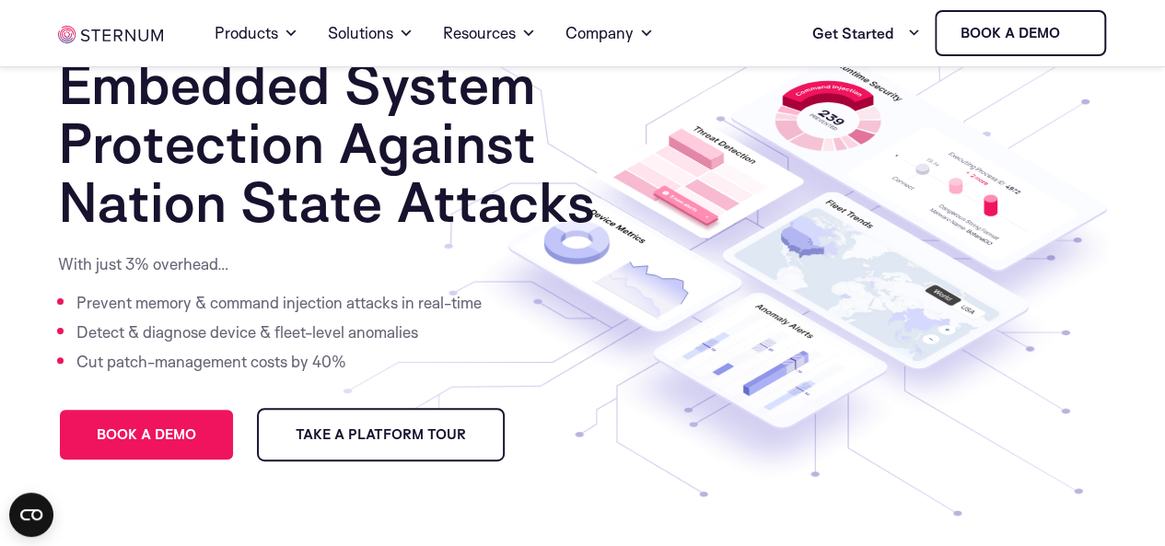
scroll to position [92, 0]
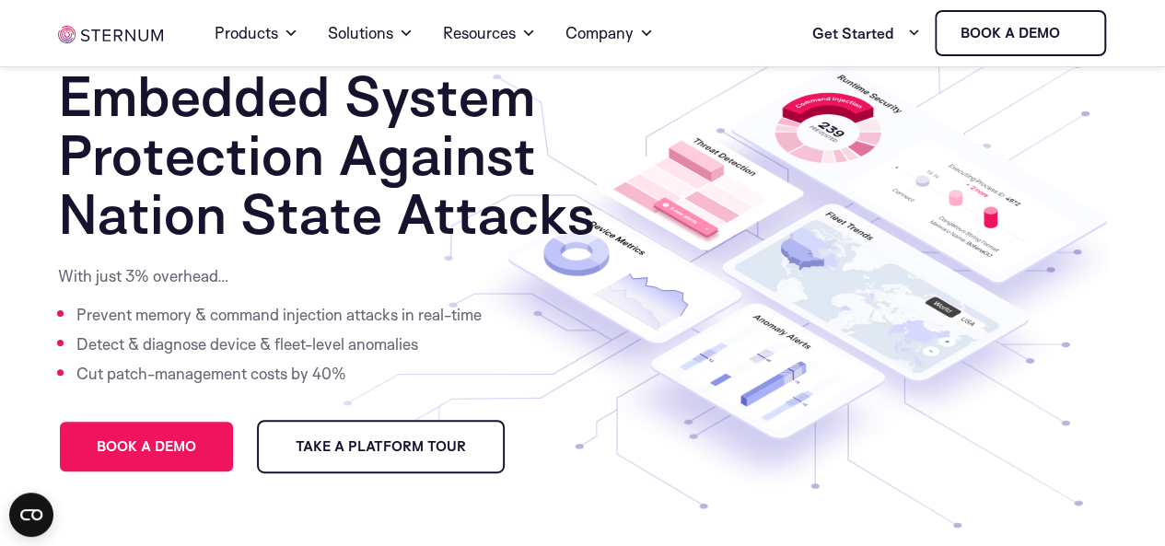
drag, startPoint x: 752, startPoint y: 264, endPoint x: 1001, endPoint y: 237, distance: 251.2
click at [1001, 237] on image at bounding box center [866, 296] width 285 height 173
drag, startPoint x: 711, startPoint y: 310, endPoint x: 1034, endPoint y: 327, distance: 322.9
click at [1034, 327] on g at bounding box center [795, 288] width 661 height 446
drag, startPoint x: 778, startPoint y: 327, endPoint x: 748, endPoint y: 406, distance: 84.9
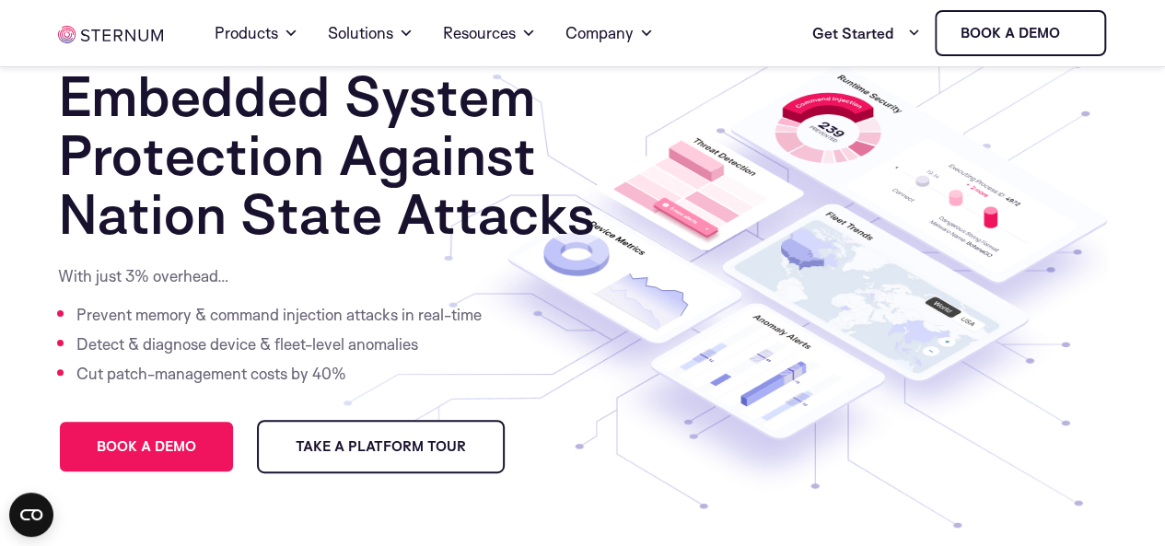
click at [748, 406] on g at bounding box center [795, 288] width 661 height 446
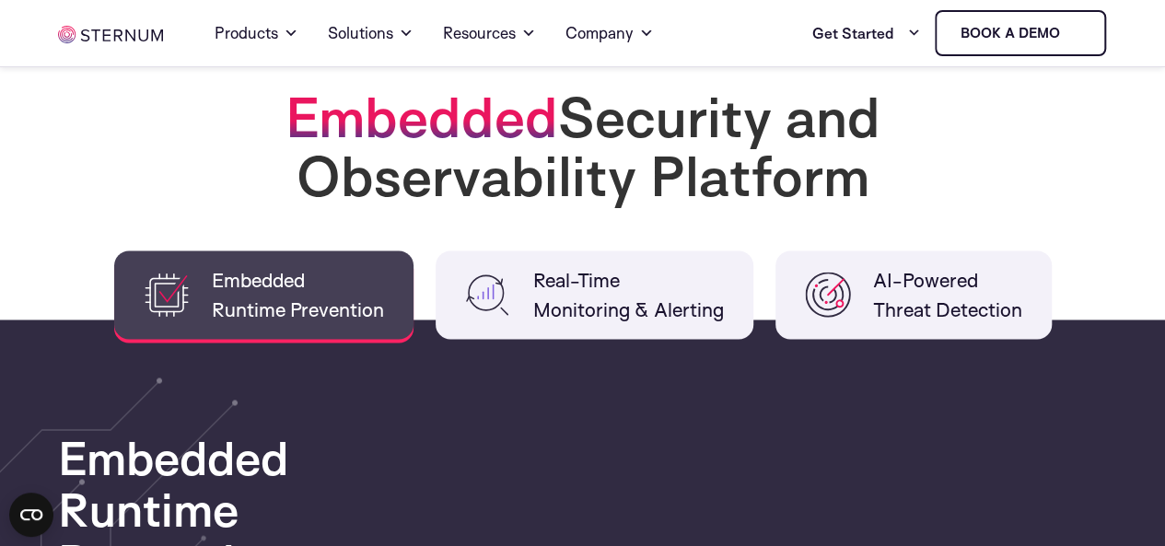
scroll to position [1474, 0]
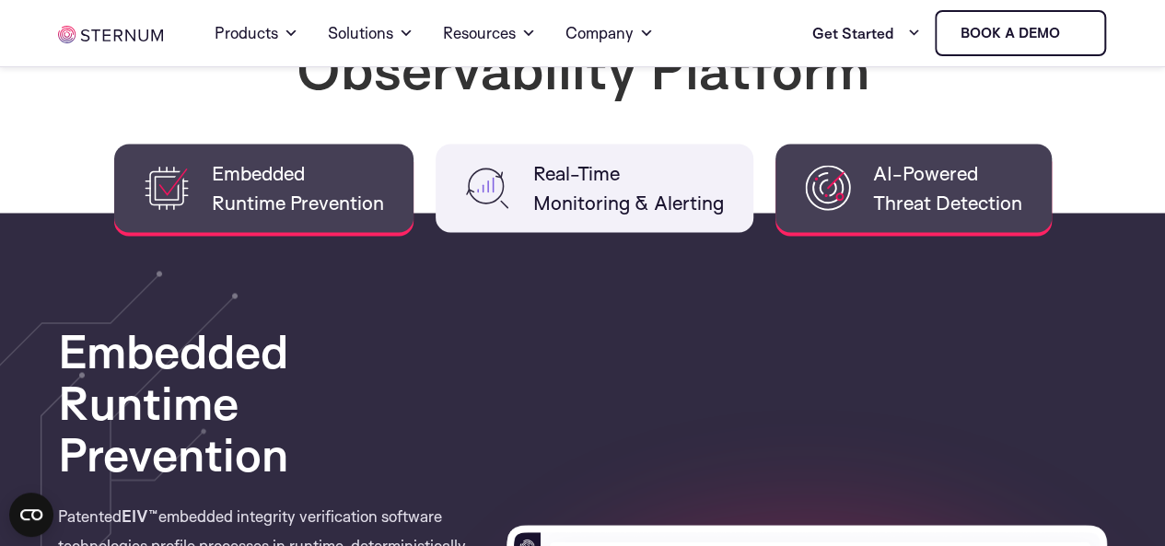
click at [856, 174] on li "AI-Powered Threat Detection" at bounding box center [914, 188] width 276 height 88
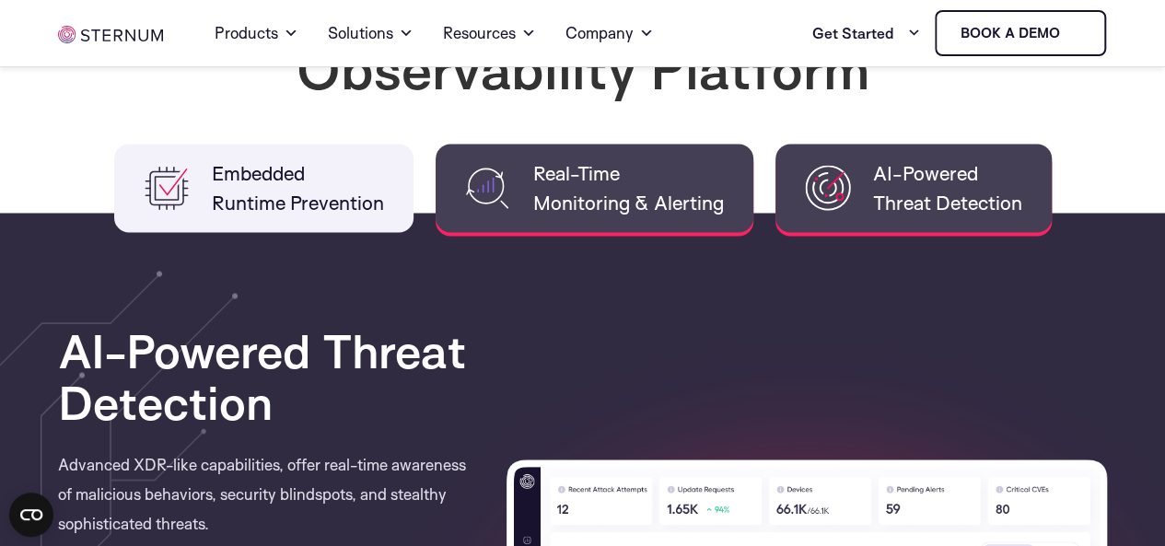
click at [475, 182] on img at bounding box center [488, 188] width 46 height 46
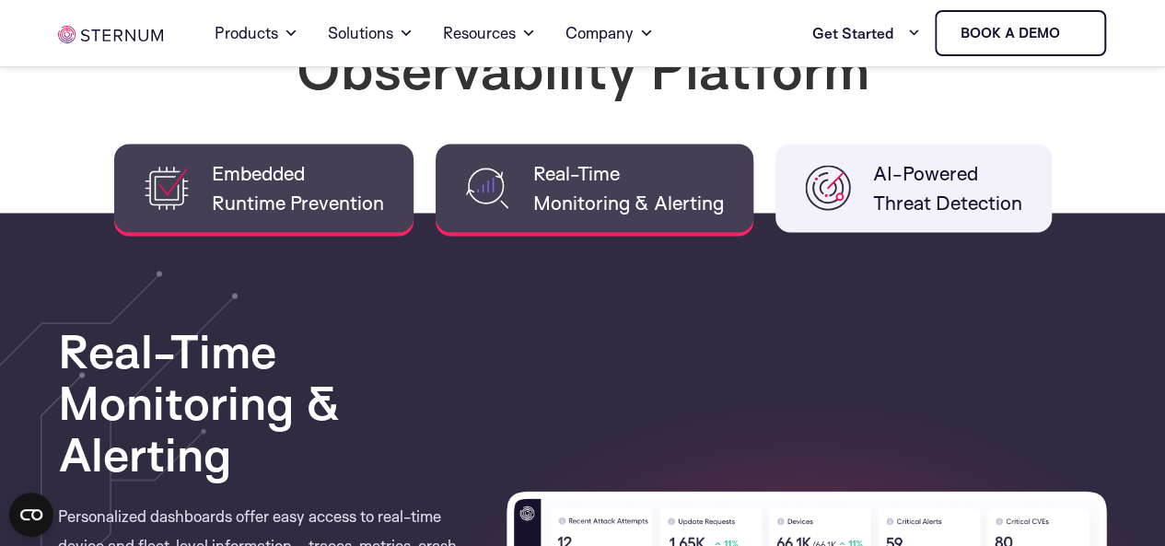
click at [304, 194] on span "Embedded Runtime Prevention" at bounding box center [298, 187] width 172 height 59
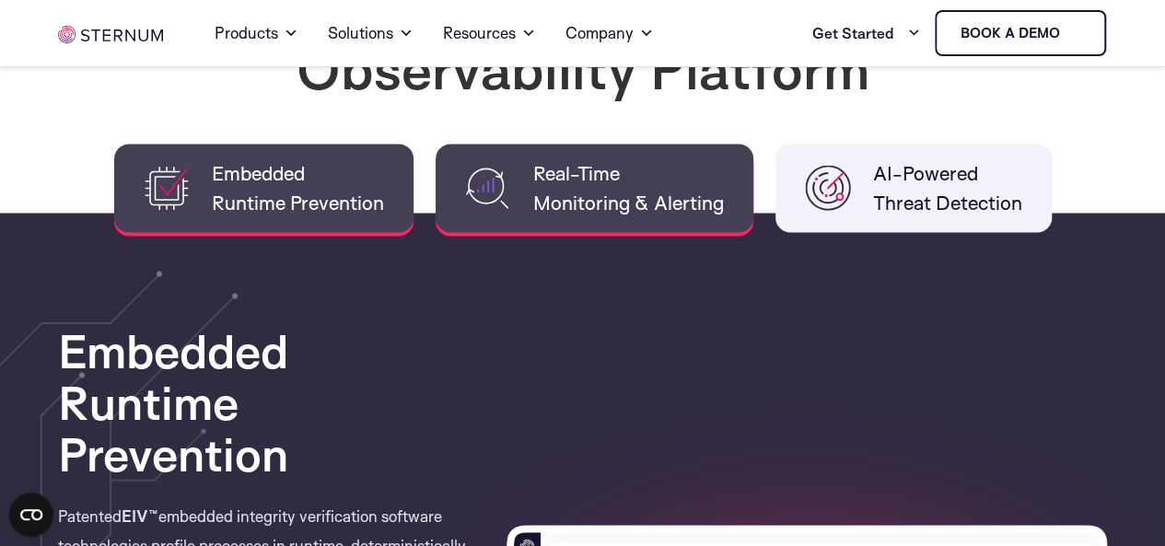
click at [577, 189] on span "Real-Time Monitoring & Alerting" at bounding box center [628, 187] width 191 height 59
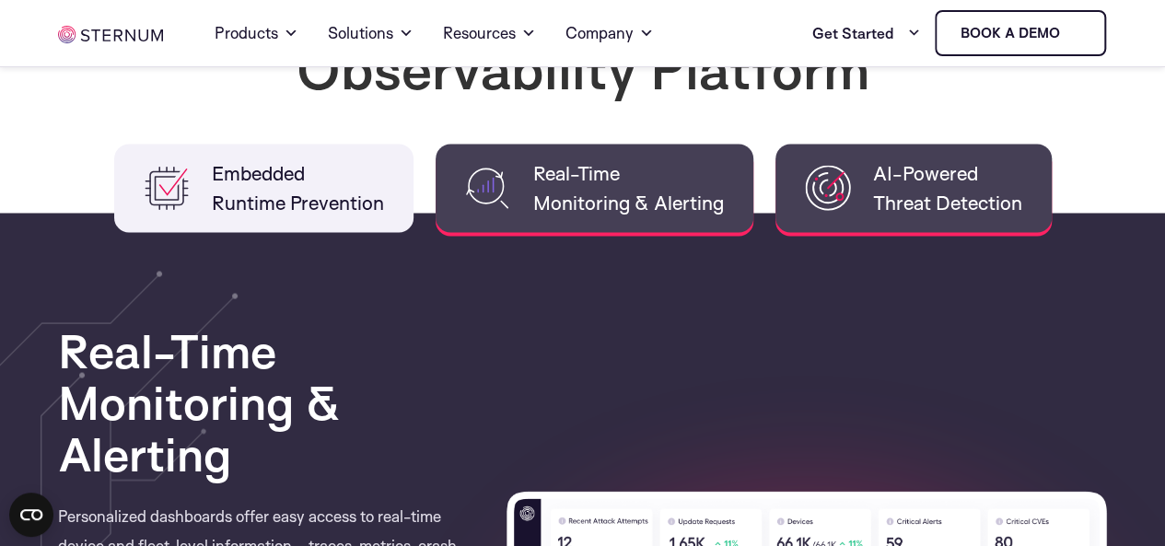
click at [838, 184] on img at bounding box center [828, 188] width 46 height 46
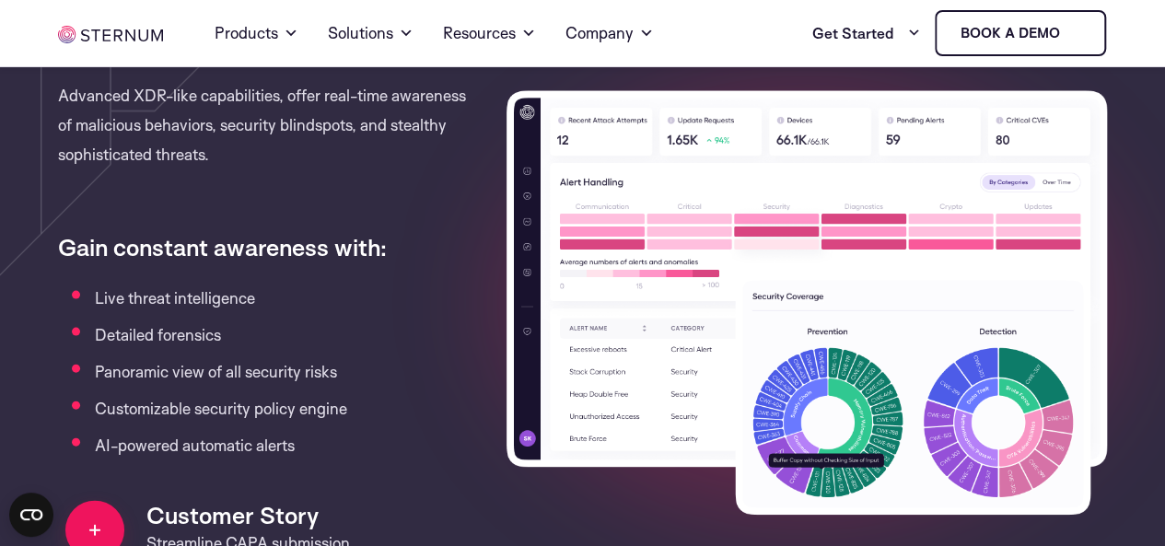
scroll to position [1566, 0]
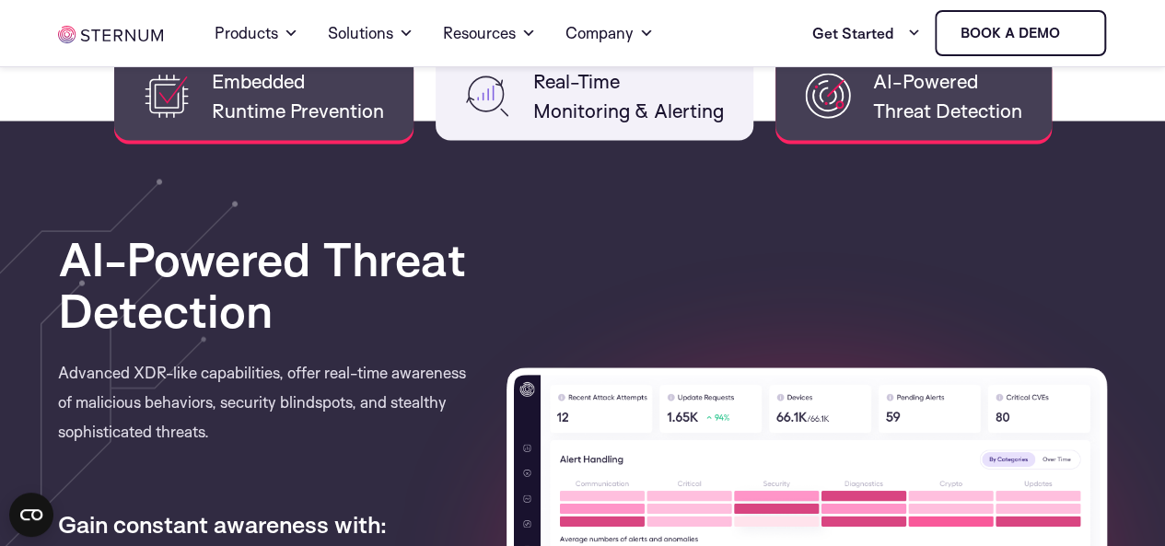
click at [263, 128] on li "Embedded Runtime Prevention" at bounding box center [263, 96] width 299 height 88
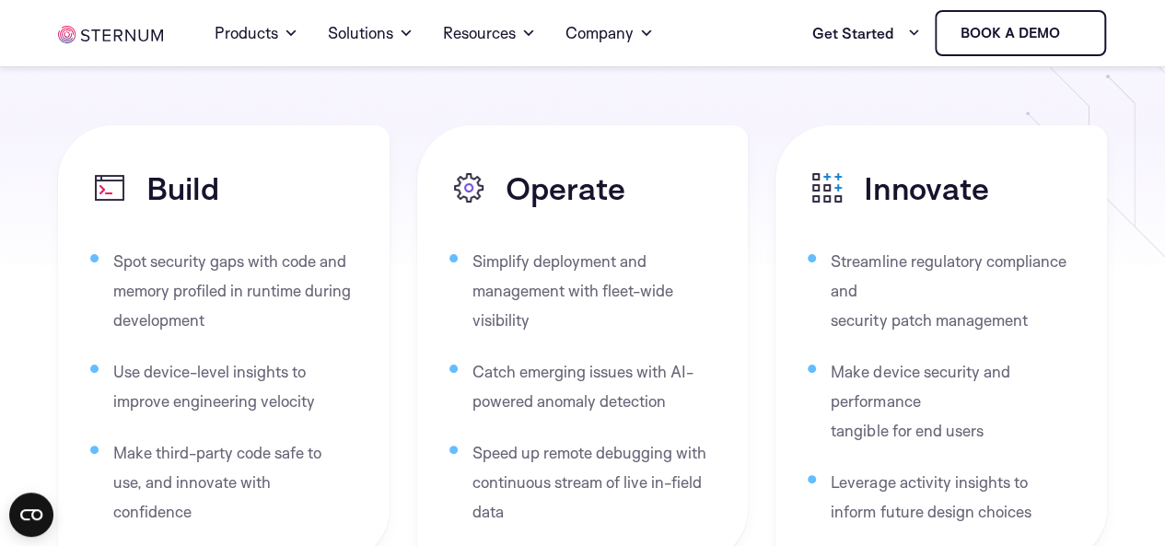
scroll to position [3593, 0]
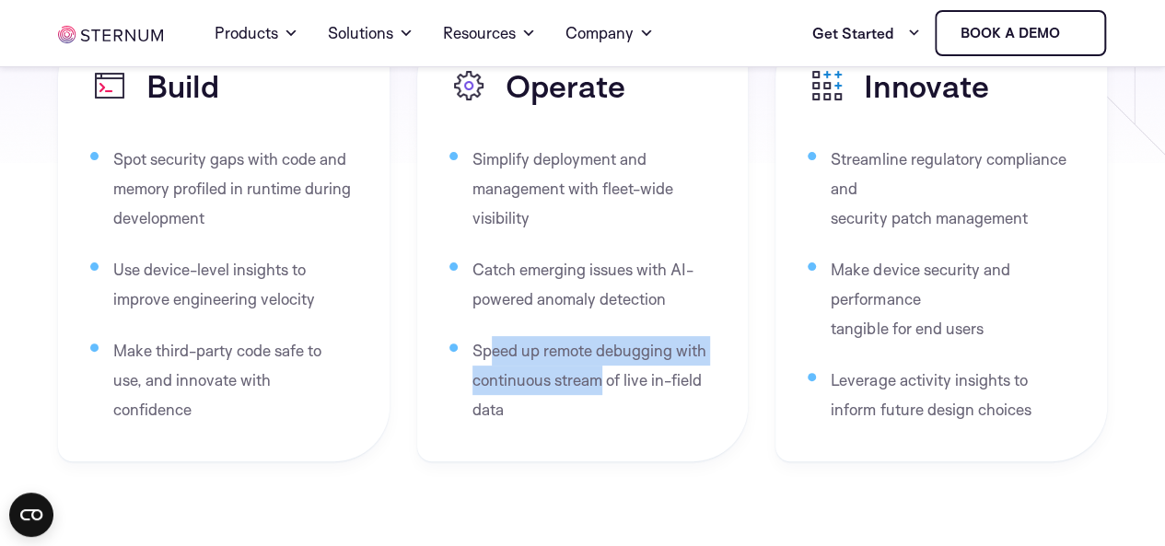
drag, startPoint x: 488, startPoint y: 292, endPoint x: 606, endPoint y: 343, distance: 128.3
click at [602, 337] on li "Speed up remote debugging with continuous stream of live in-field data" at bounding box center [593, 380] width 240 height 88
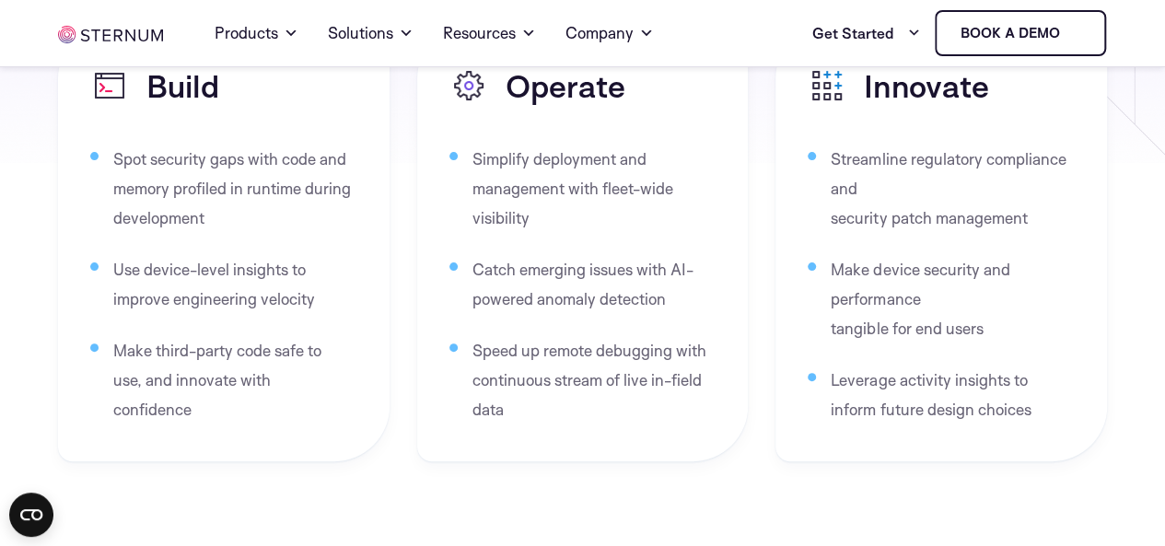
click at [663, 393] on div "Operate Simplify deployment and management with fleet-wide visibility Catch eme…" at bounding box center [583, 242] width 332 height 438
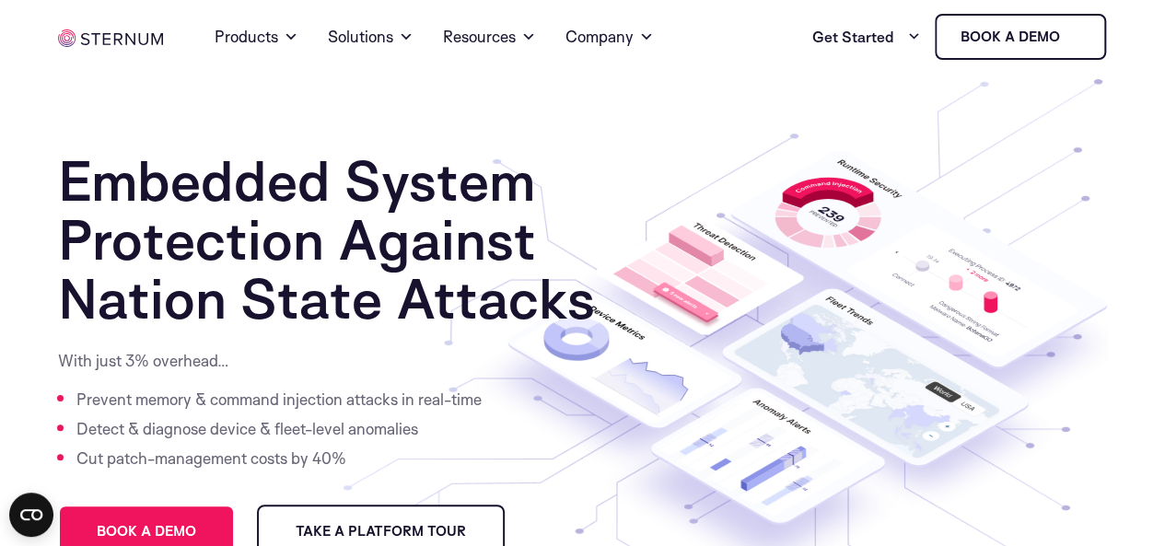
scroll to position [0, 0]
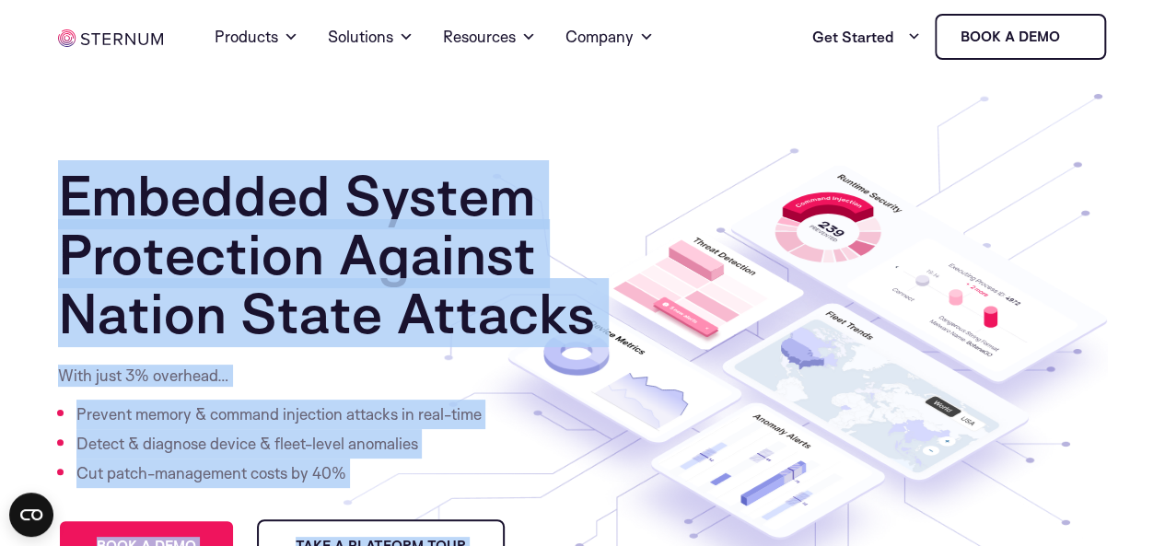
drag, startPoint x: 24, startPoint y: 189, endPoint x: 714, endPoint y: 425, distance: 729.2
click at [714, 425] on section "Embedded System Protection Against Nation State Attacks With just 3% overhead… …" at bounding box center [582, 381] width 1165 height 614
click at [706, 410] on icon at bounding box center [624, 375] width 233 height 134
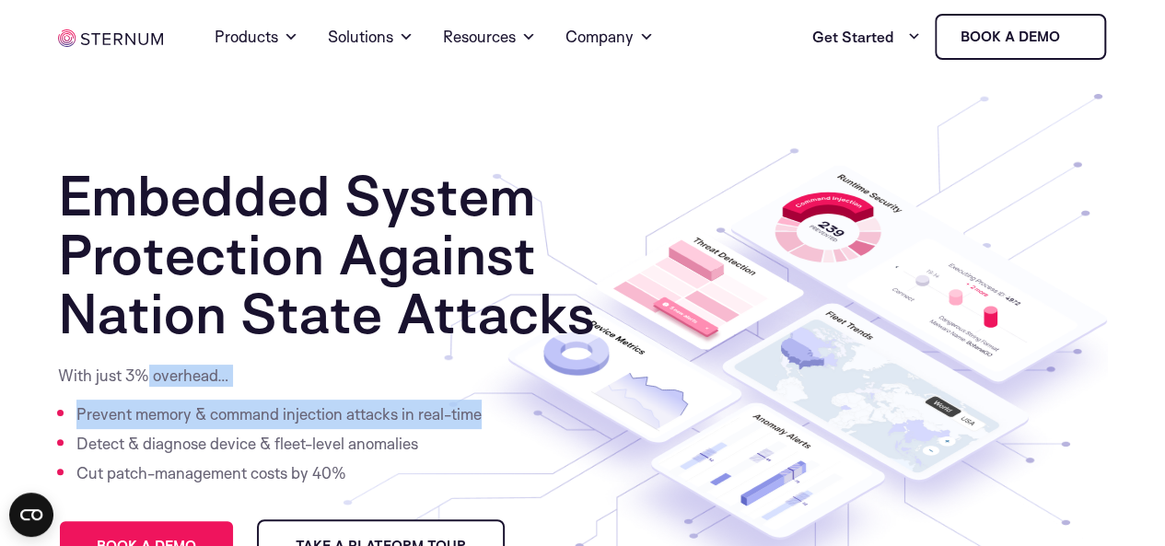
drag, startPoint x: 147, startPoint y: 370, endPoint x: 472, endPoint y: 393, distance: 325.1
click at [532, 393] on div "Embedded System Protection Against Nation State Attacks With just 3% overhead… …" at bounding box center [330, 390] width 544 height 449
click at [417, 390] on div "With just 3% overhead… Prevent memory & command injection attacks in real-time …" at bounding box center [272, 426] width 428 height 123
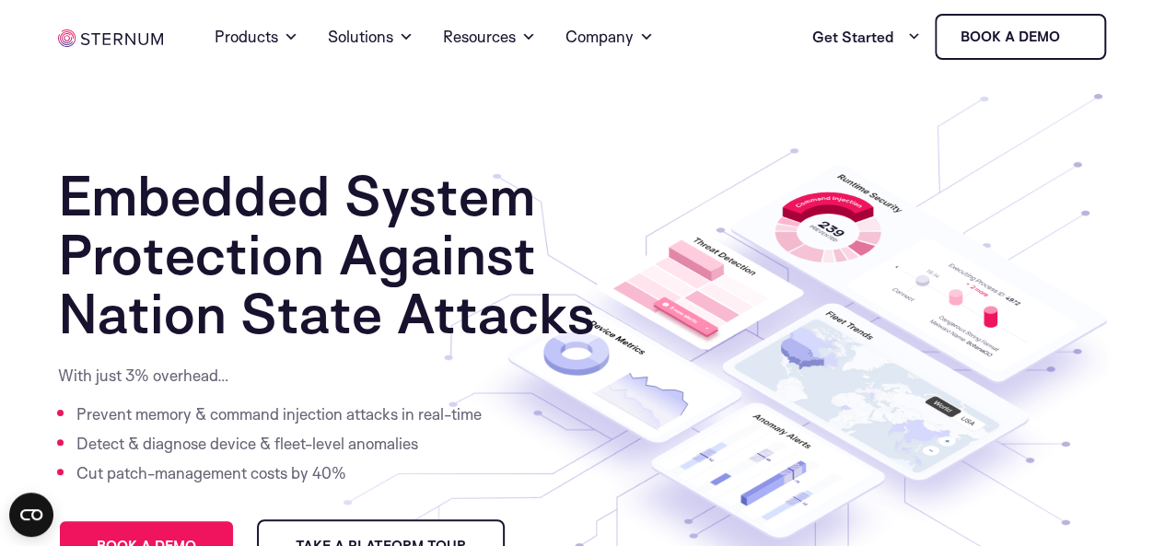
click at [454, 371] on p "With just 3% overhead…" at bounding box center [272, 376] width 428 height 22
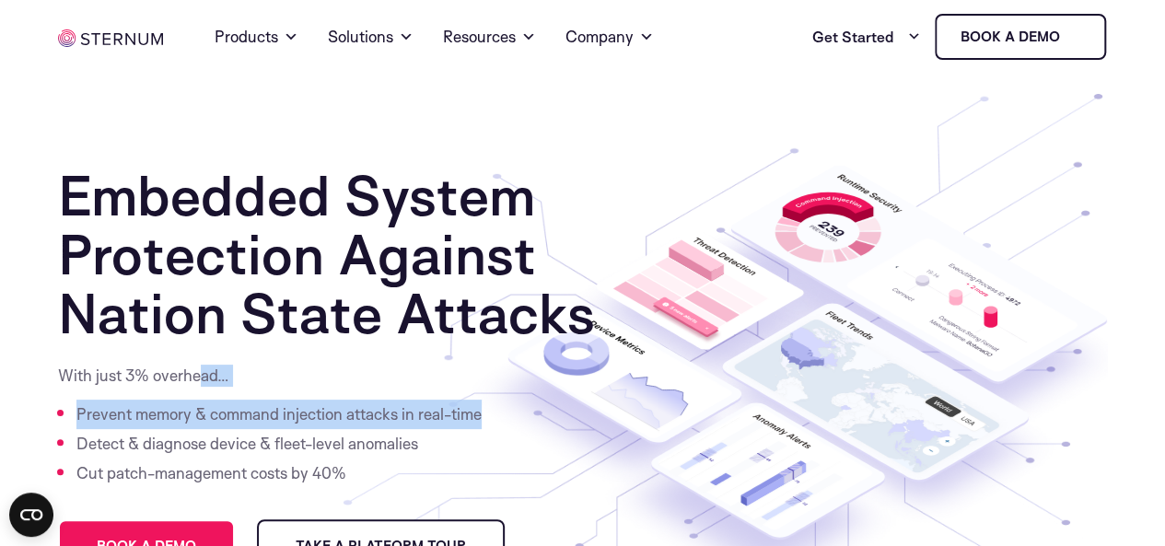
drag, startPoint x: 199, startPoint y: 386, endPoint x: 526, endPoint y: 390, distance: 327.1
click at [545, 388] on div "Embedded System Protection Against Nation State Attacks With just 3% overhead… …" at bounding box center [330, 390] width 544 height 449
click at [470, 388] on div "With just 3% overhead… Prevent memory & command injection attacks in real-time …" at bounding box center [272, 426] width 428 height 123
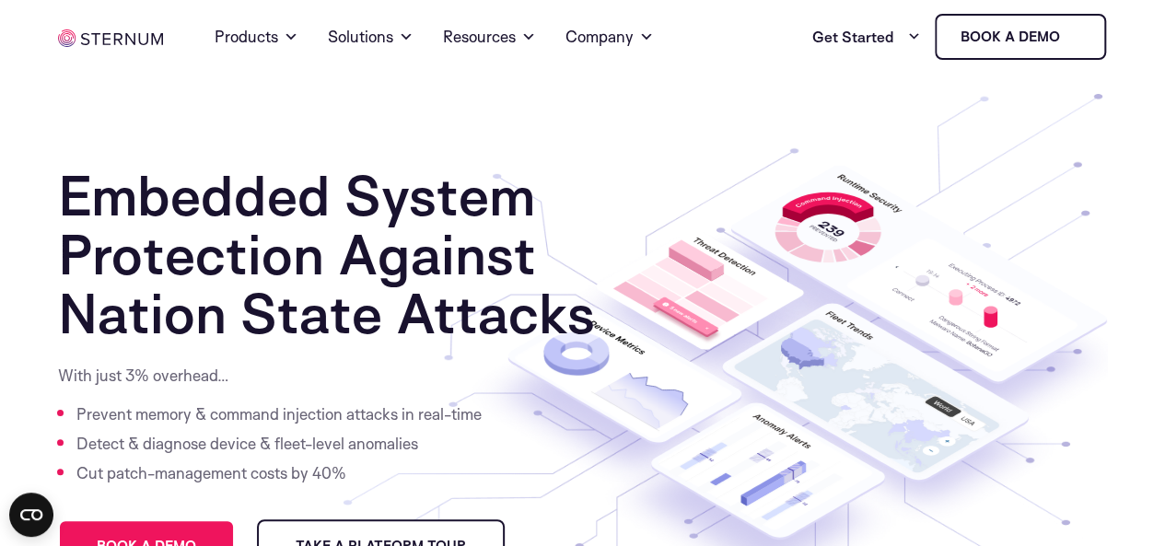
drag, startPoint x: 606, startPoint y: 191, endPoint x: 1056, endPoint y: 450, distance: 518.8
click at [1056, 450] on icon at bounding box center [794, 401] width 737 height 611
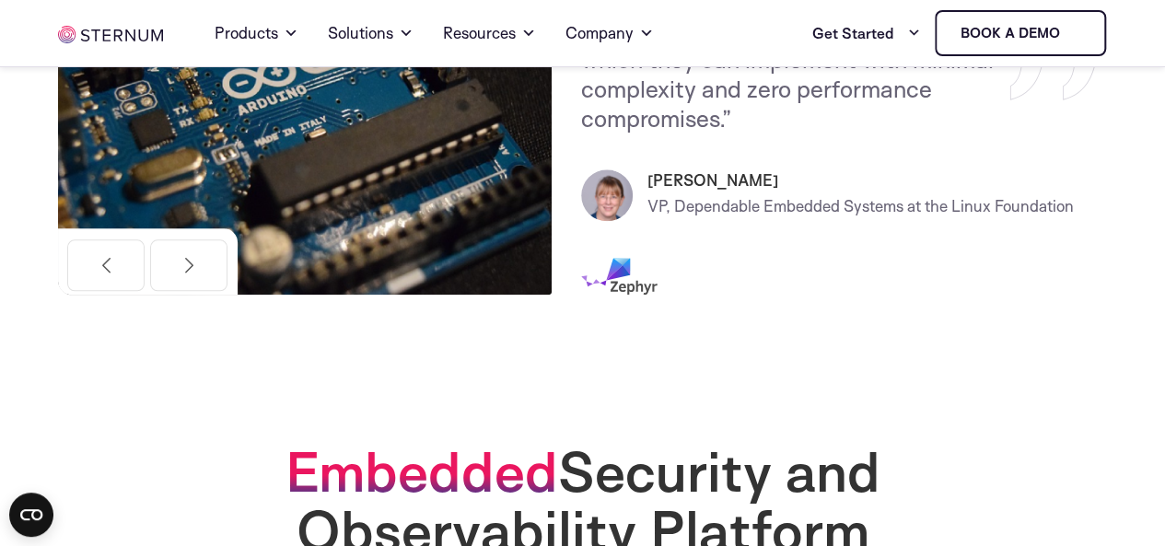
scroll to position [828, 0]
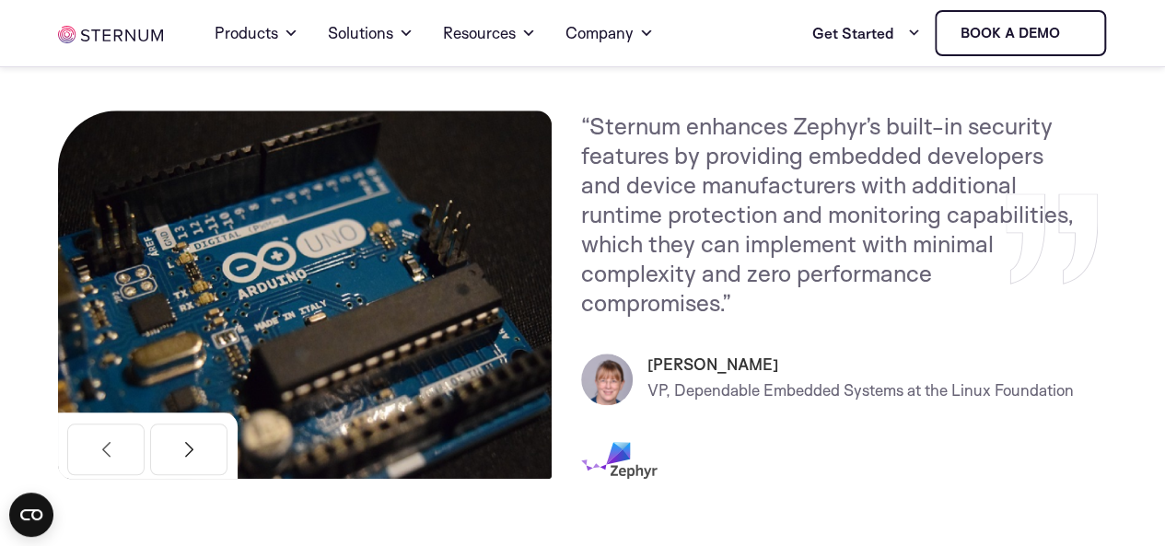
click at [214, 443] on button "Next" at bounding box center [188, 450] width 77 height 52
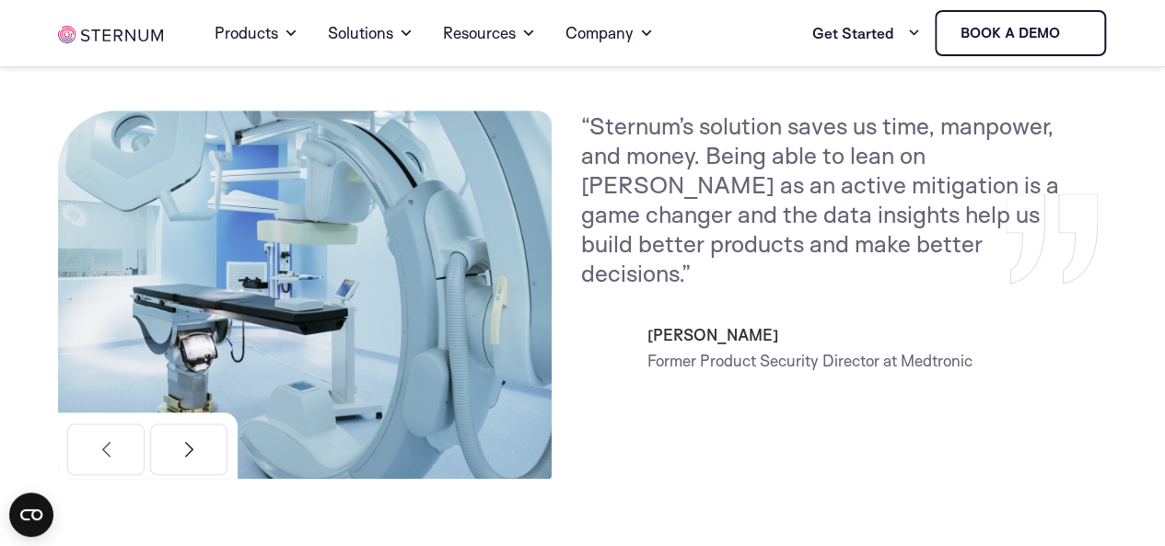
click at [214, 443] on button "Next" at bounding box center [188, 450] width 77 height 52
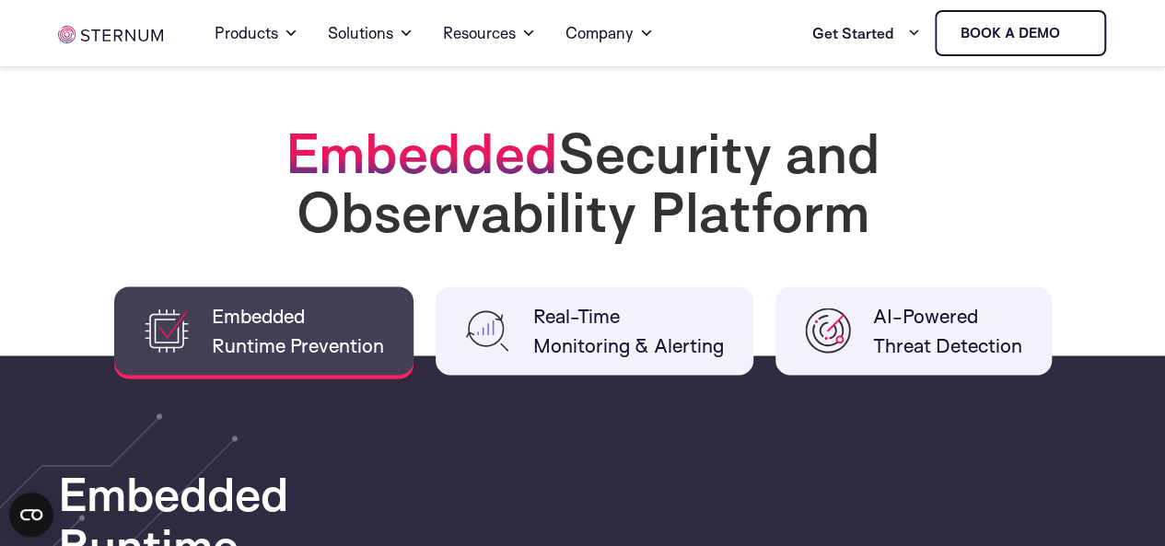
scroll to position [1381, 0]
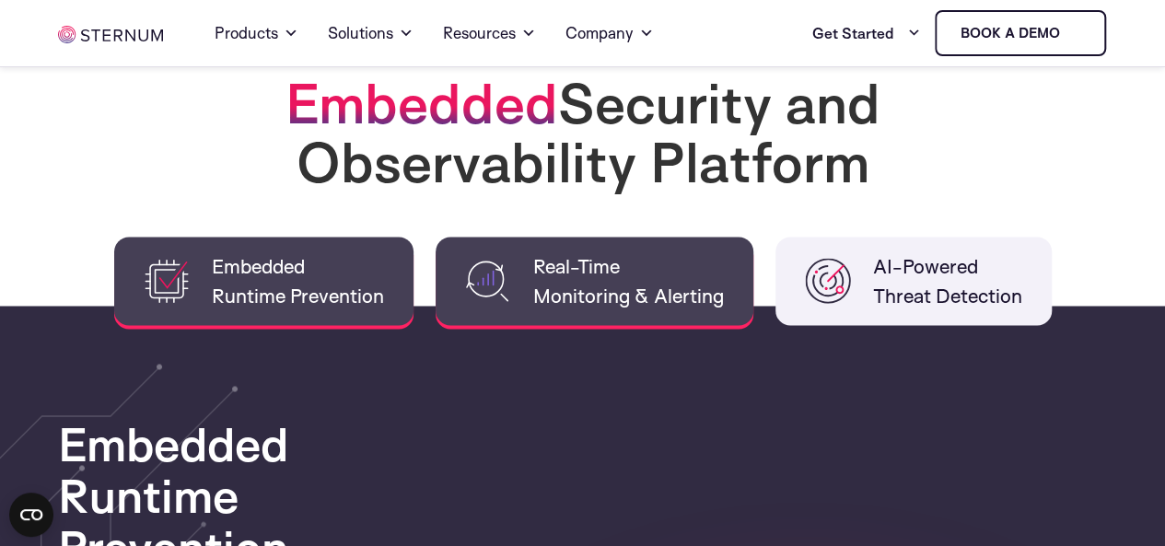
click at [633, 264] on span "Real-Time Monitoring & Alerting" at bounding box center [628, 280] width 191 height 59
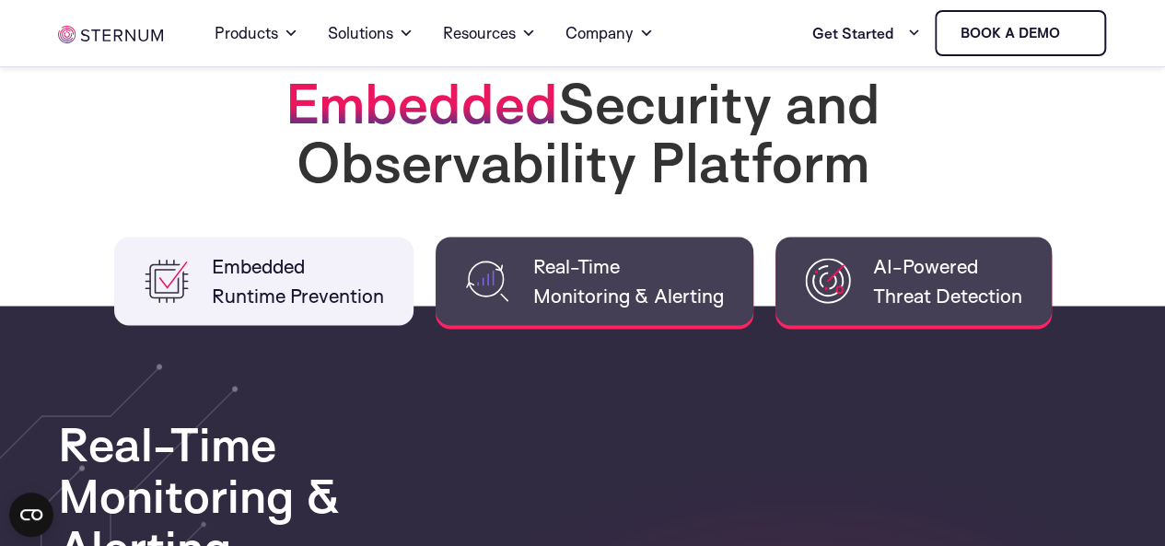
click at [925, 279] on span "AI-Powered Threat Detection" at bounding box center [947, 280] width 149 height 59
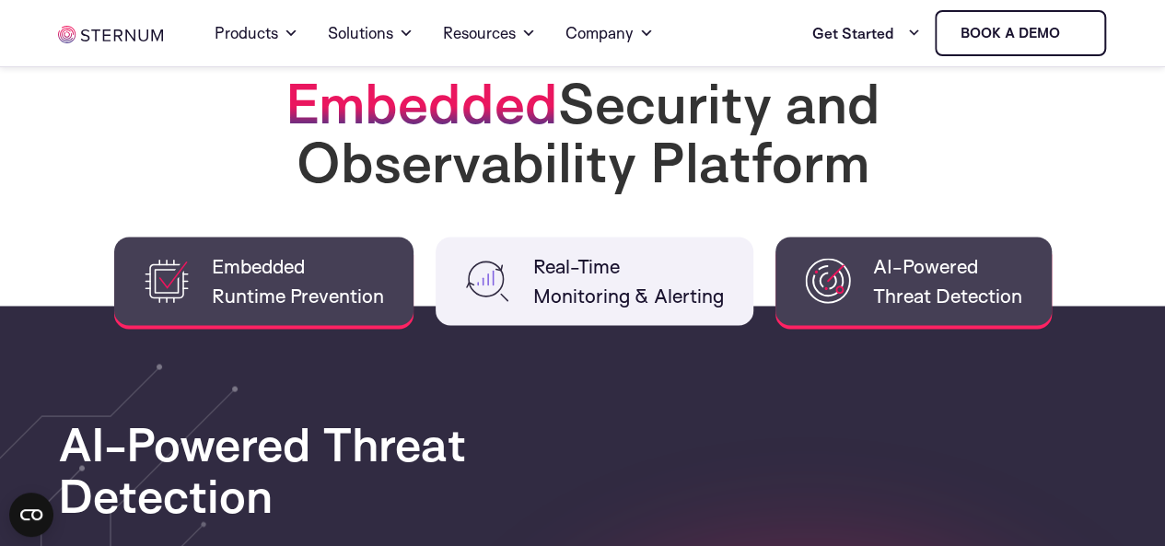
click at [269, 285] on span "Embedded Runtime Prevention" at bounding box center [298, 280] width 172 height 59
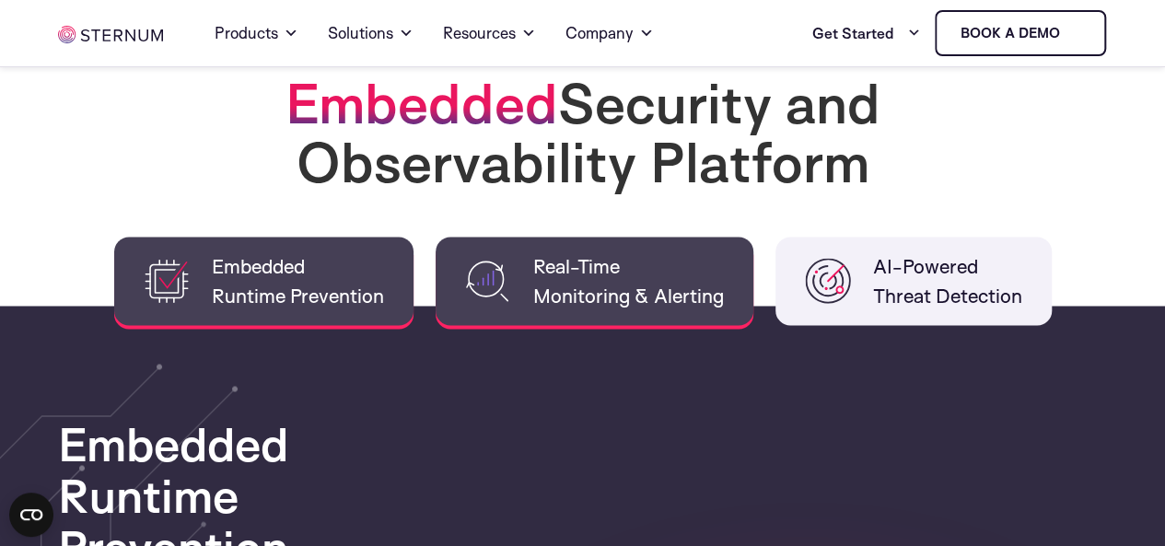
drag, startPoint x: 460, startPoint y: 281, endPoint x: 624, endPoint y: 288, distance: 164.1
click at [462, 286] on li "Real-Time Monitoring & Alerting" at bounding box center [595, 281] width 318 height 88
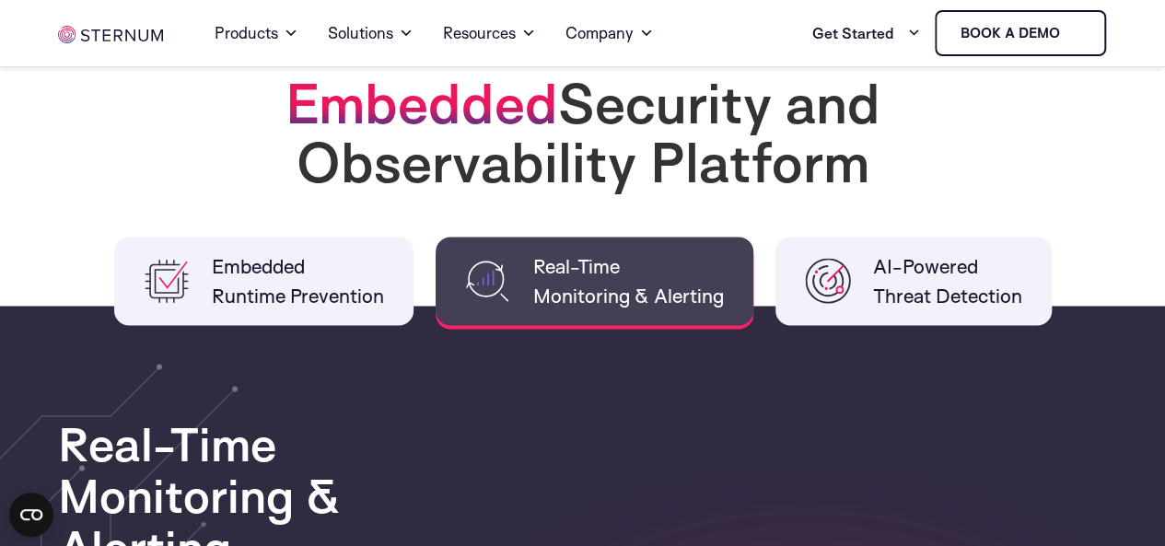
click at [748, 269] on li "Real-Time Monitoring & Alerting" at bounding box center [595, 281] width 318 height 88
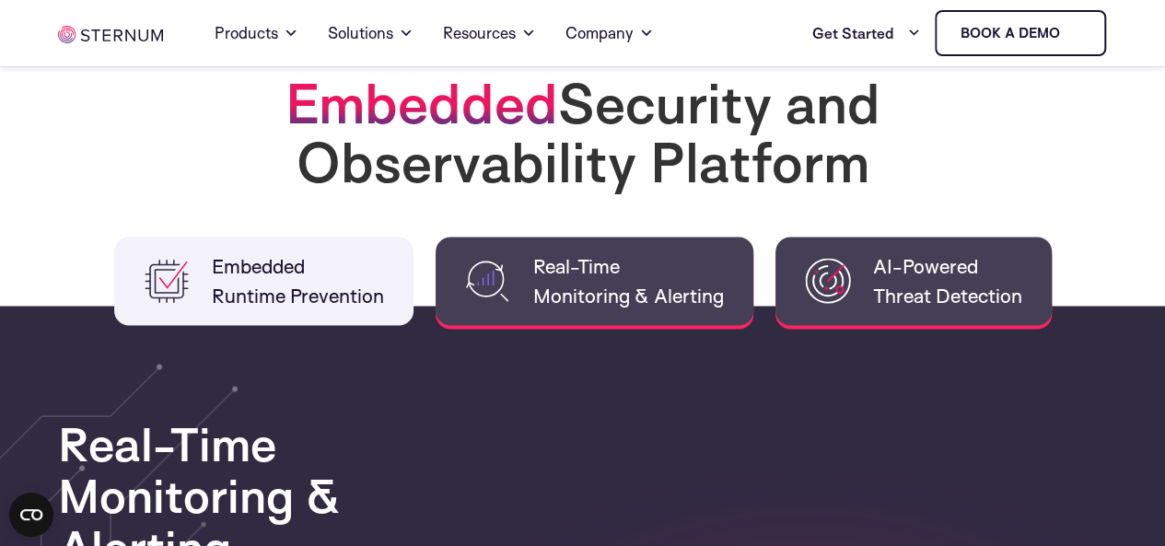
drag, startPoint x: 897, startPoint y: 279, endPoint x: 845, endPoint y: 284, distance: 52.7
click at [883, 282] on span "AI-Powered Threat Detection" at bounding box center [947, 280] width 149 height 59
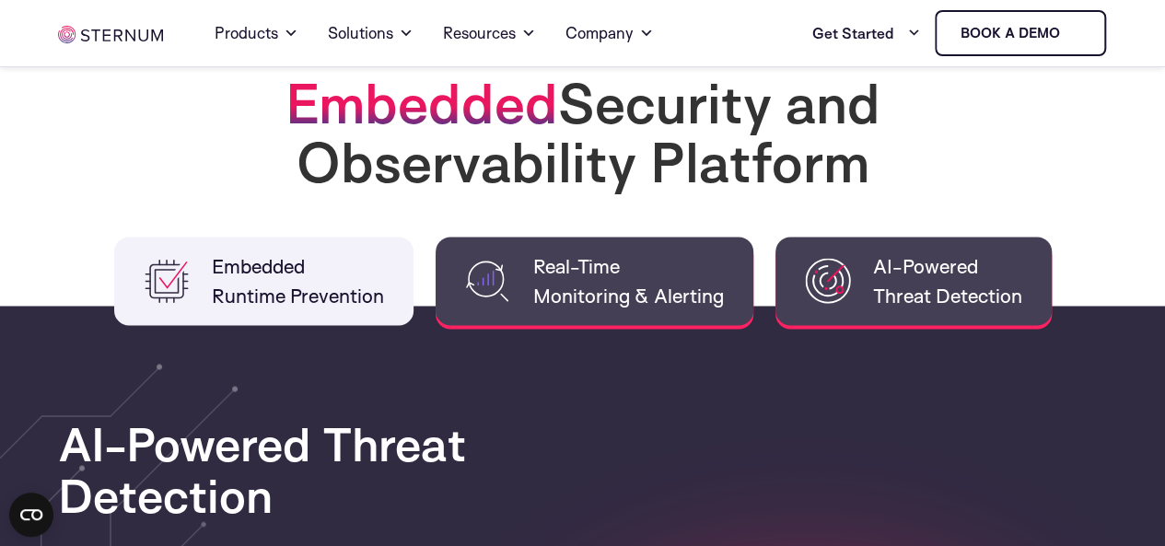
drag, startPoint x: 582, startPoint y: 289, endPoint x: 534, endPoint y: 310, distance: 52.4
click at [574, 300] on span "Real-Time Monitoring & Alerting" at bounding box center [628, 280] width 191 height 59
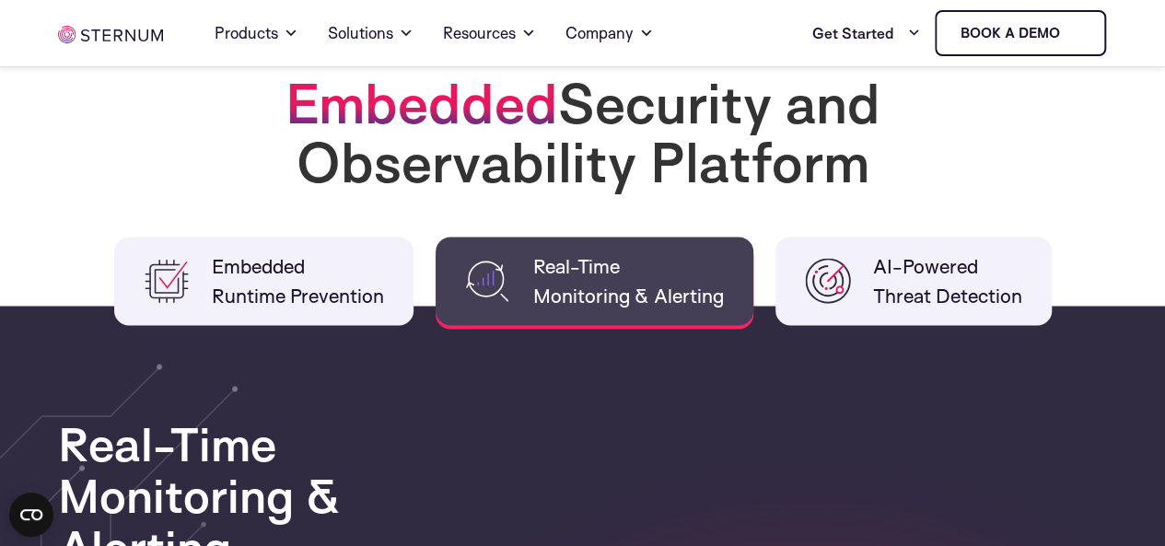
click at [414, 308] on ul "Embedded Runtime Prevention Real-Time Monitoring & Alerting AI-Powered Threat D…" at bounding box center [582, 281] width 1049 height 88
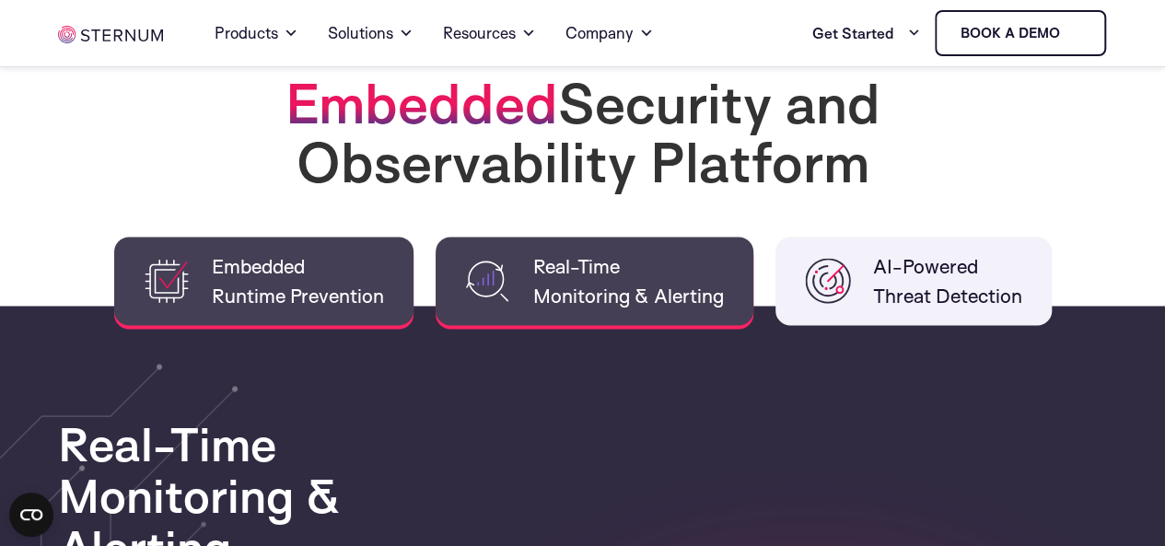
drag, startPoint x: 380, startPoint y: 303, endPoint x: 410, endPoint y: 303, distance: 29.5
click at [381, 303] on span "Embedded Runtime Prevention" at bounding box center [298, 280] width 172 height 59
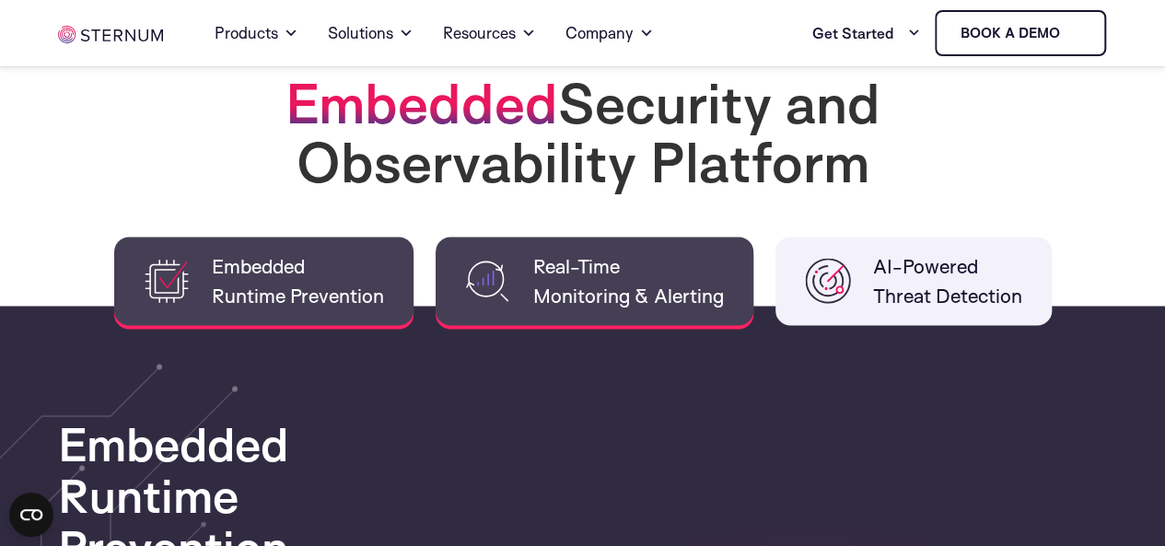
click at [555, 290] on span "Real-Time Monitoring & Alerting" at bounding box center [628, 280] width 191 height 59
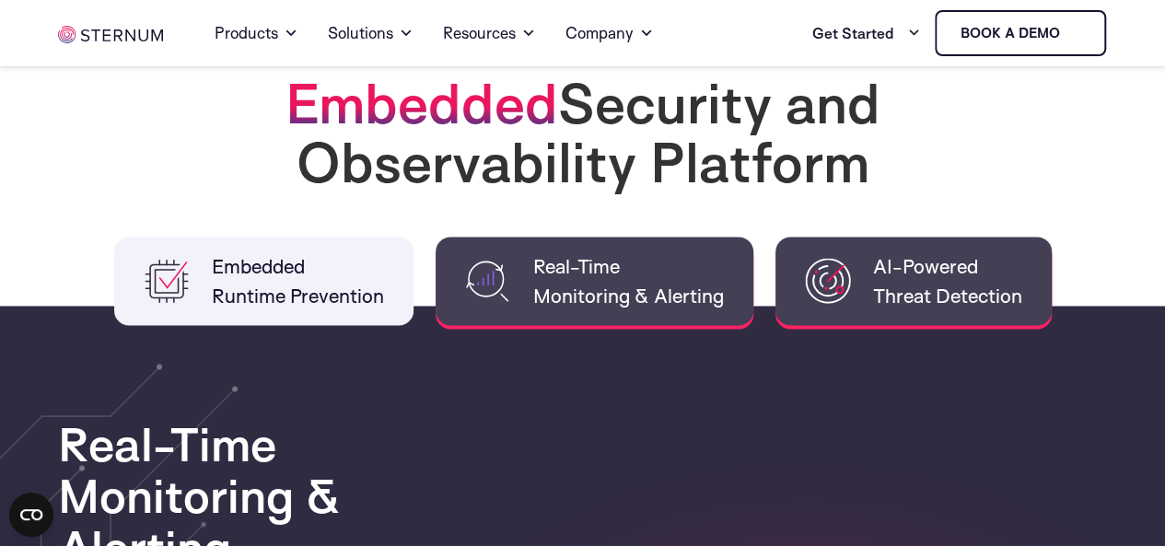
click at [868, 281] on li "AI-Powered Threat Detection" at bounding box center [914, 281] width 276 height 88
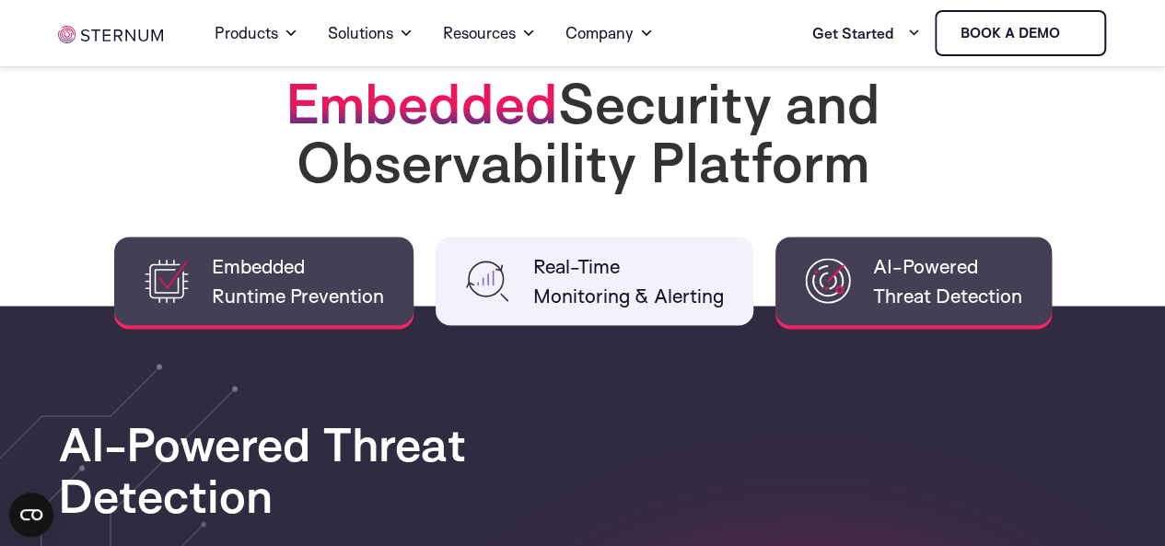
click at [385, 253] on li "Embedded Runtime Prevention" at bounding box center [263, 281] width 299 height 88
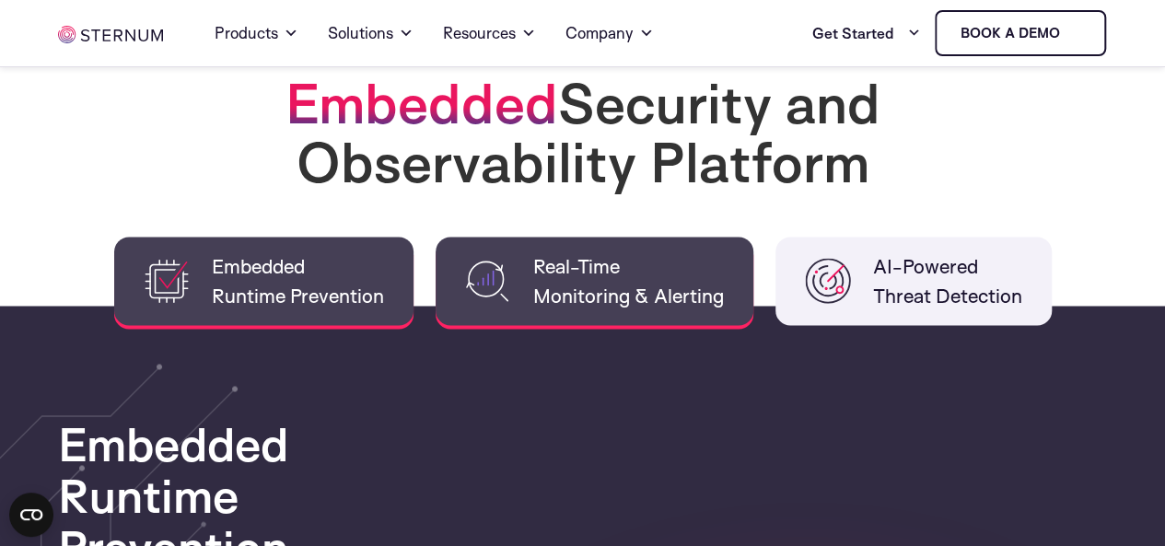
click at [567, 258] on span "Real-Time Monitoring & Alerting" at bounding box center [628, 280] width 191 height 59
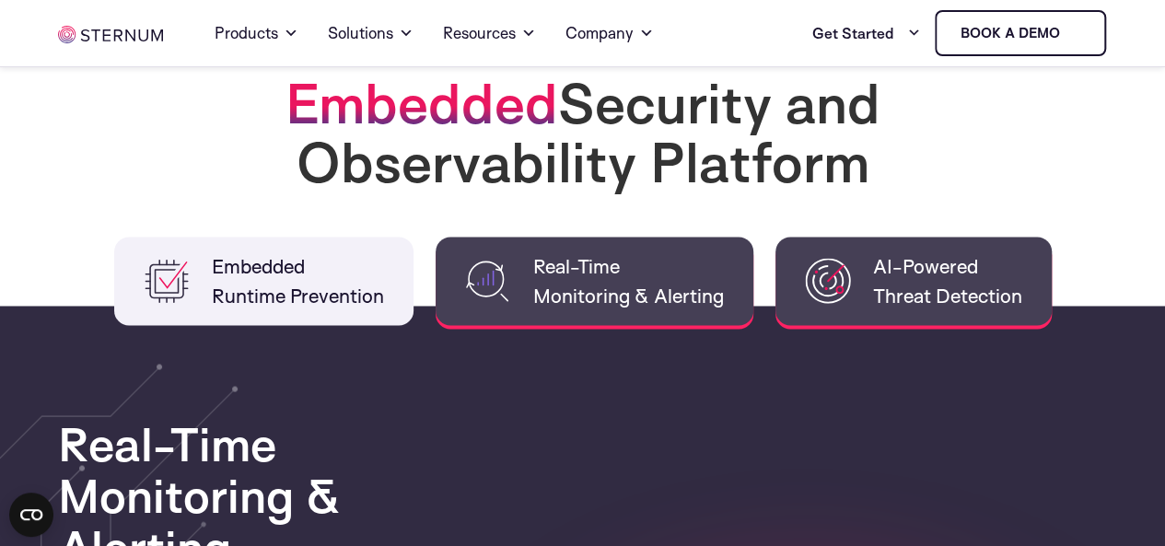
click at [862, 268] on li "AI-Powered Threat Detection" at bounding box center [914, 281] width 276 height 88
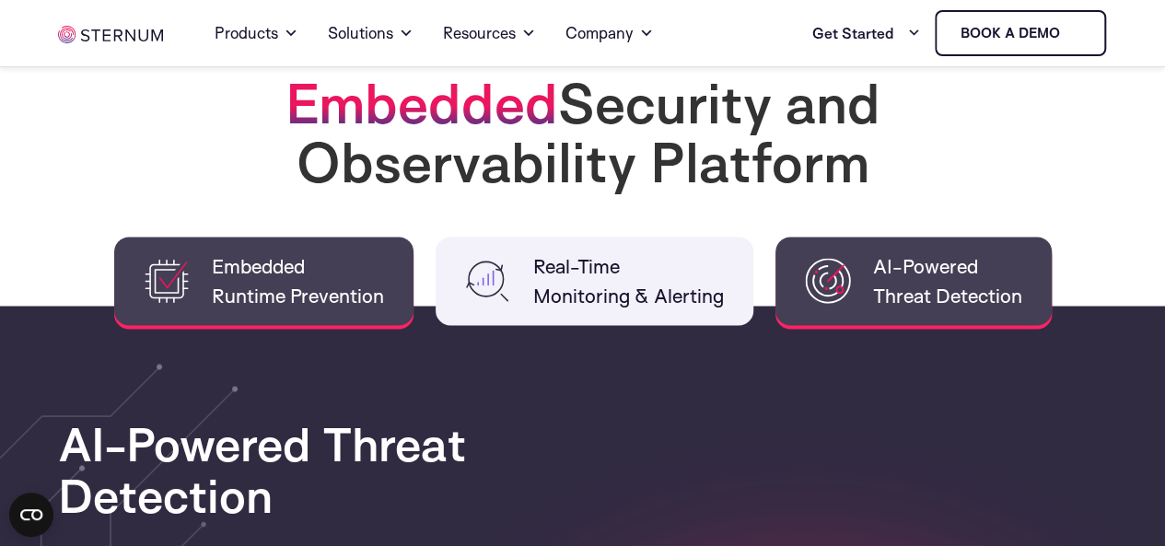
click at [394, 286] on li "Embedded Runtime Prevention" at bounding box center [263, 281] width 299 height 88
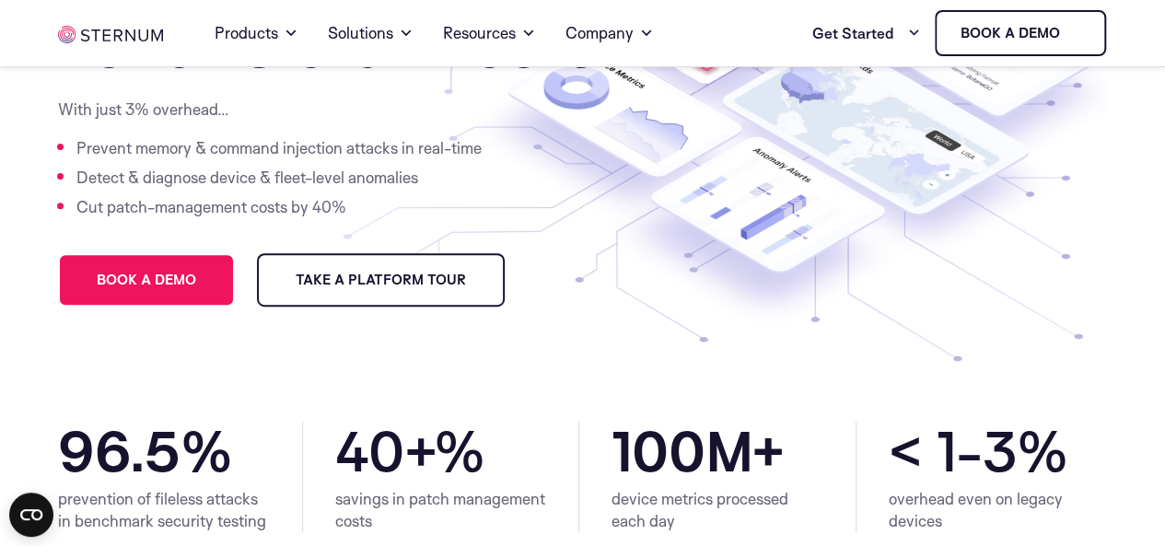
scroll to position [0, 0]
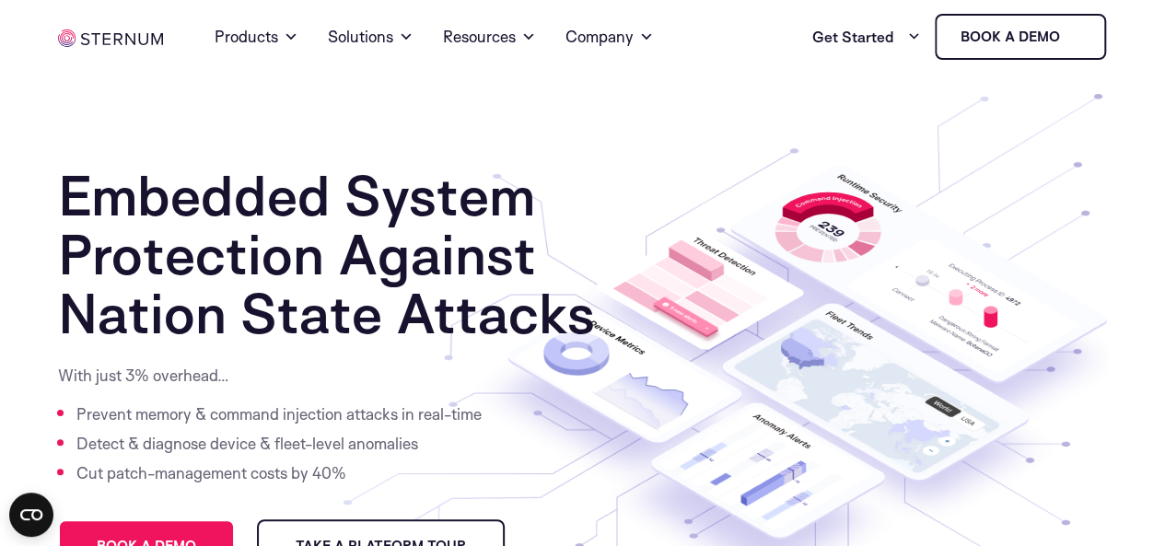
click at [691, 286] on g at bounding box center [795, 388] width 661 height 446
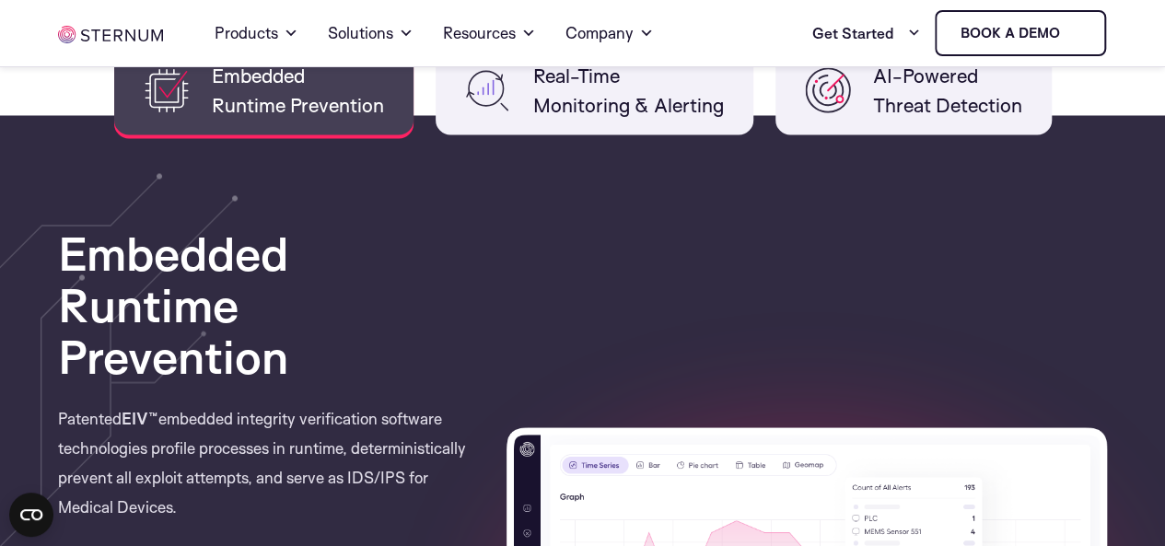
scroll to position [1474, 0]
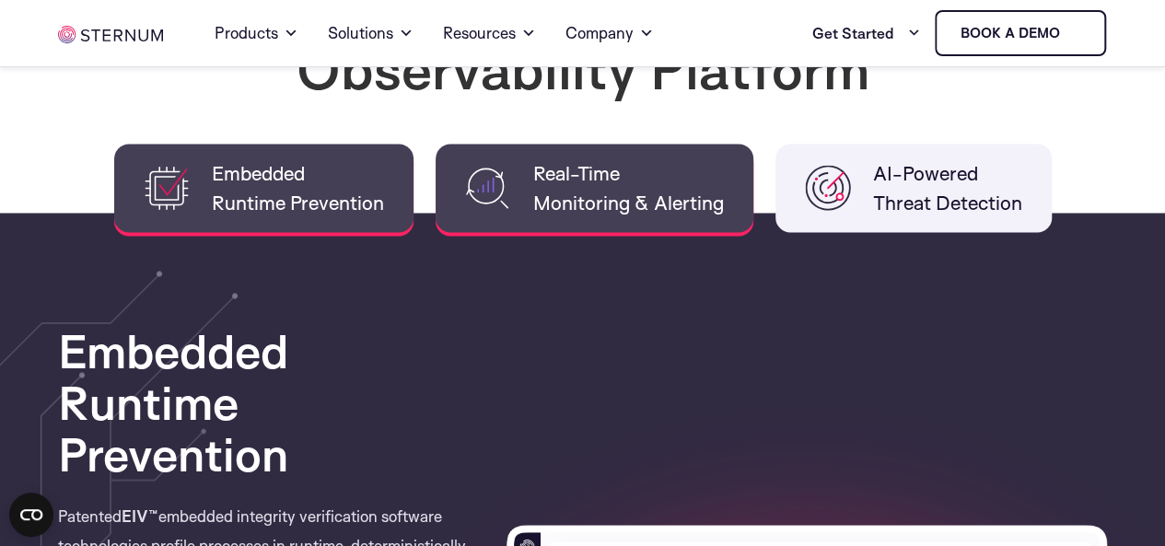
click at [615, 195] on span "Real-Time Monitoring & Alerting" at bounding box center [628, 187] width 191 height 59
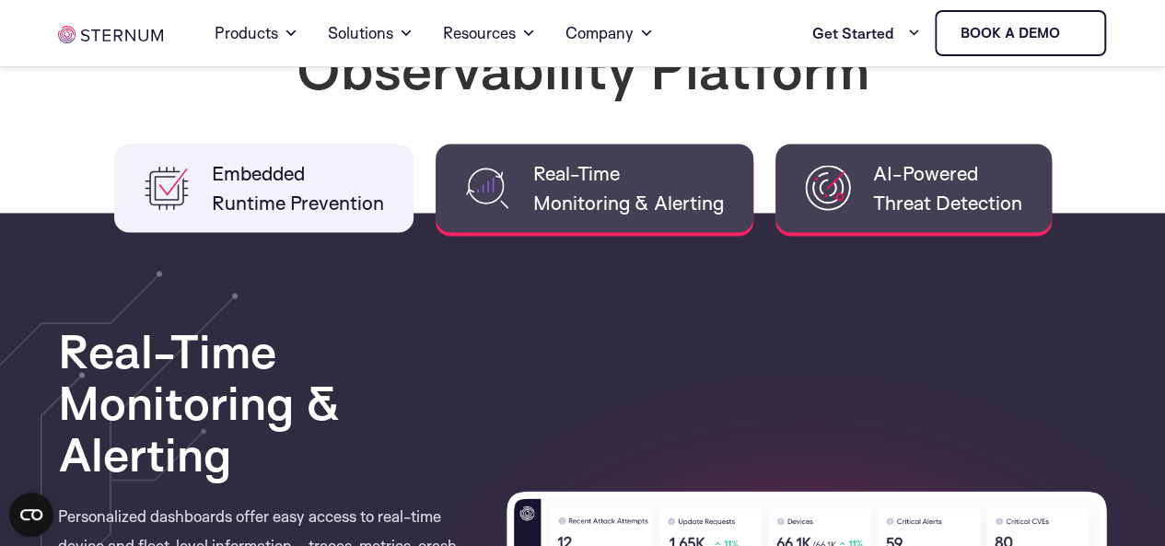
click at [953, 167] on span "AI-Powered Threat Detection" at bounding box center [947, 187] width 149 height 59
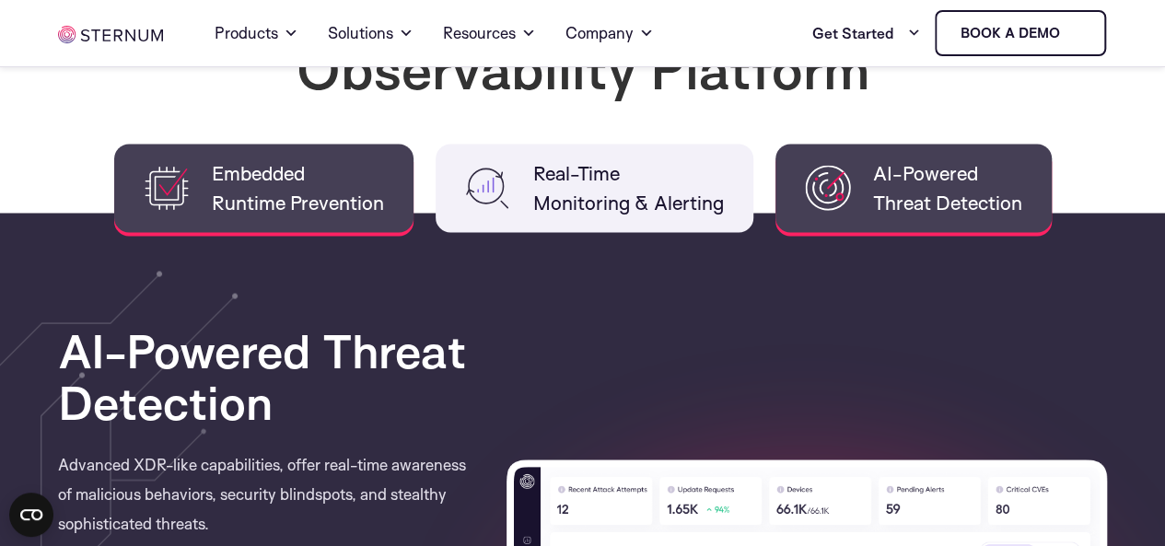
click at [322, 179] on span "Embedded Runtime Prevention" at bounding box center [298, 187] width 172 height 59
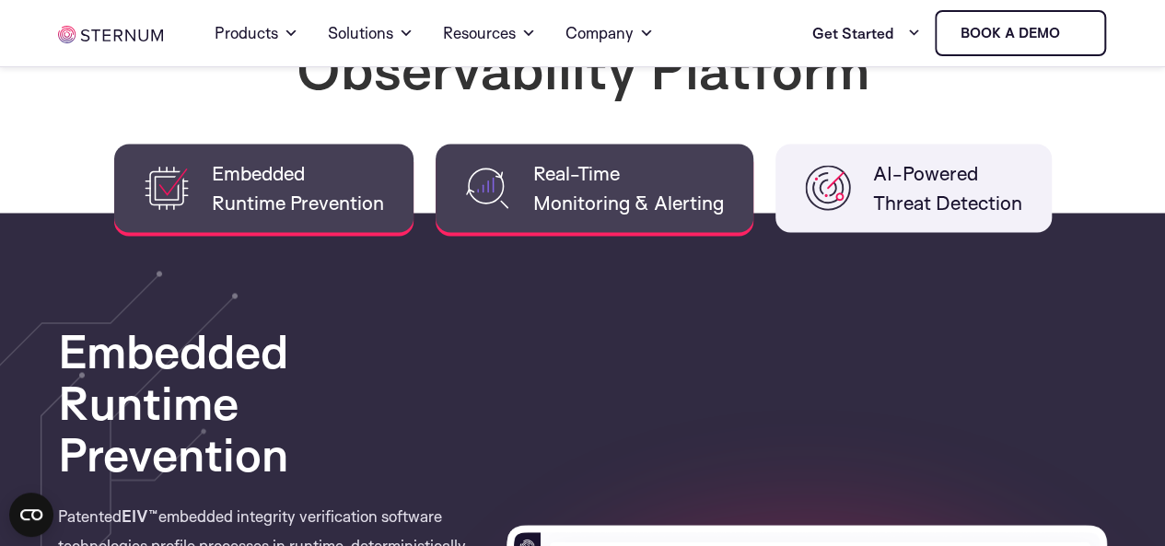
click at [512, 181] on li "Real-Time Monitoring & Alerting" at bounding box center [595, 188] width 318 height 88
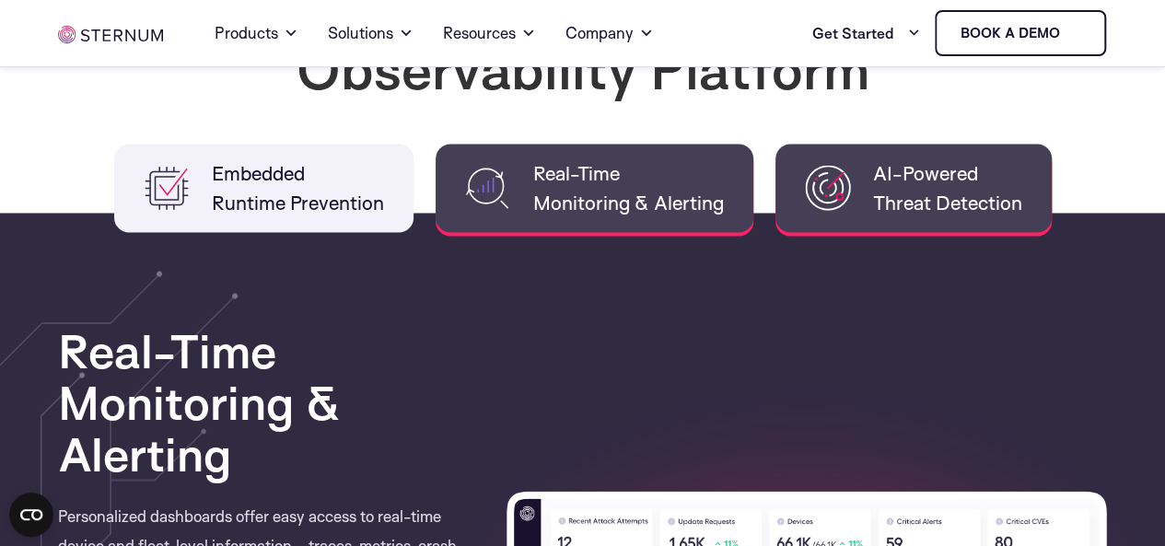
click at [963, 198] on span "AI-Powered Threat Detection" at bounding box center [947, 187] width 149 height 59
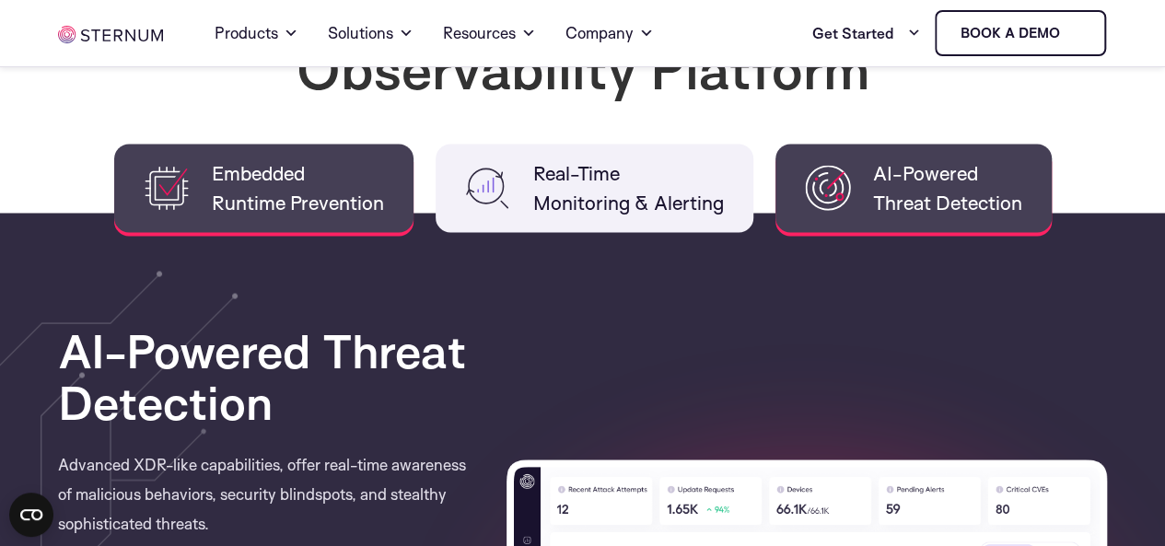
click at [282, 156] on li "Embedded Runtime Prevention" at bounding box center [263, 188] width 299 height 88
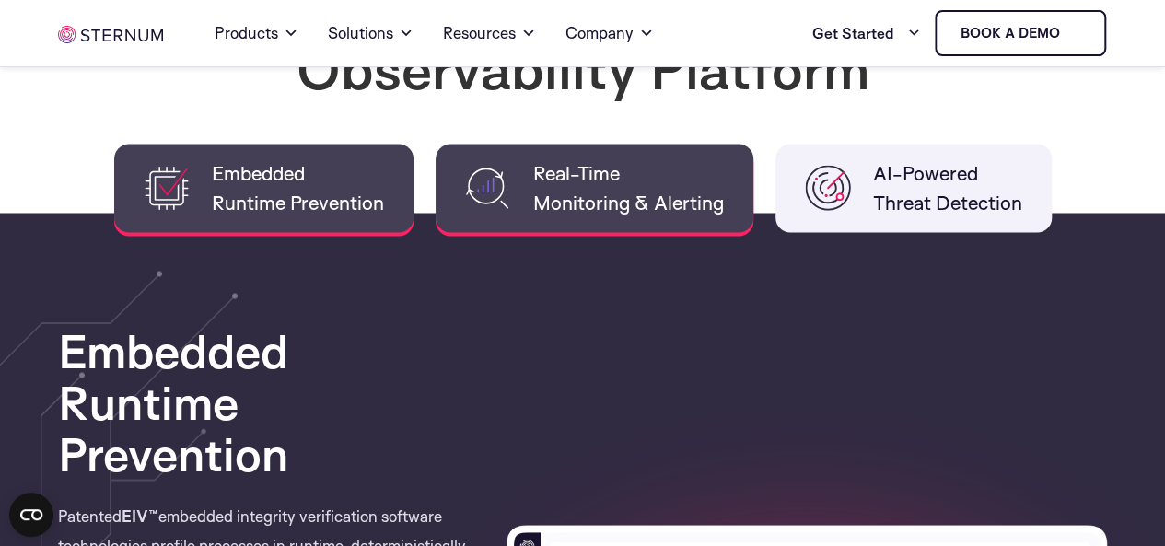
drag, startPoint x: 602, startPoint y: 195, endPoint x: 612, endPoint y: 197, distance: 10.3
click at [602, 195] on span "Real-Time Monitoring & Alerting" at bounding box center [628, 187] width 191 height 59
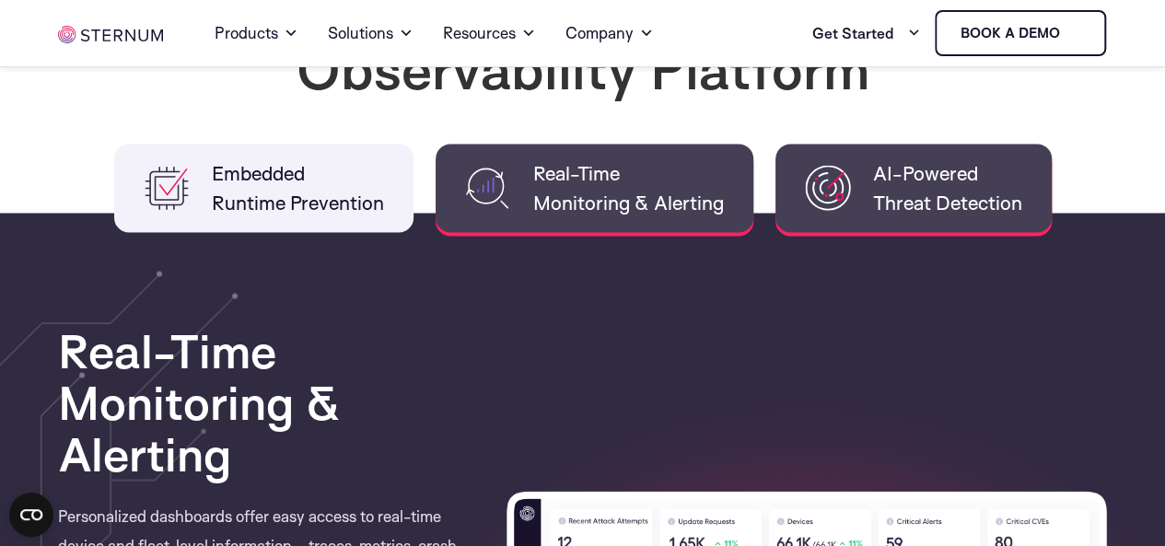
click at [890, 161] on span "AI-Powered Threat Detection" at bounding box center [947, 187] width 149 height 59
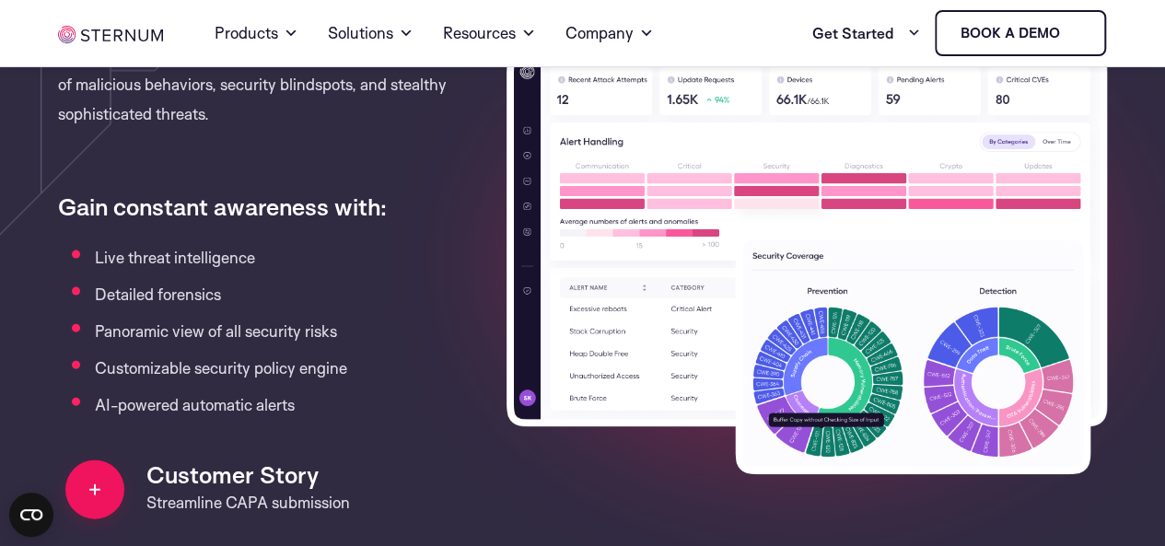
scroll to position [1935, 0]
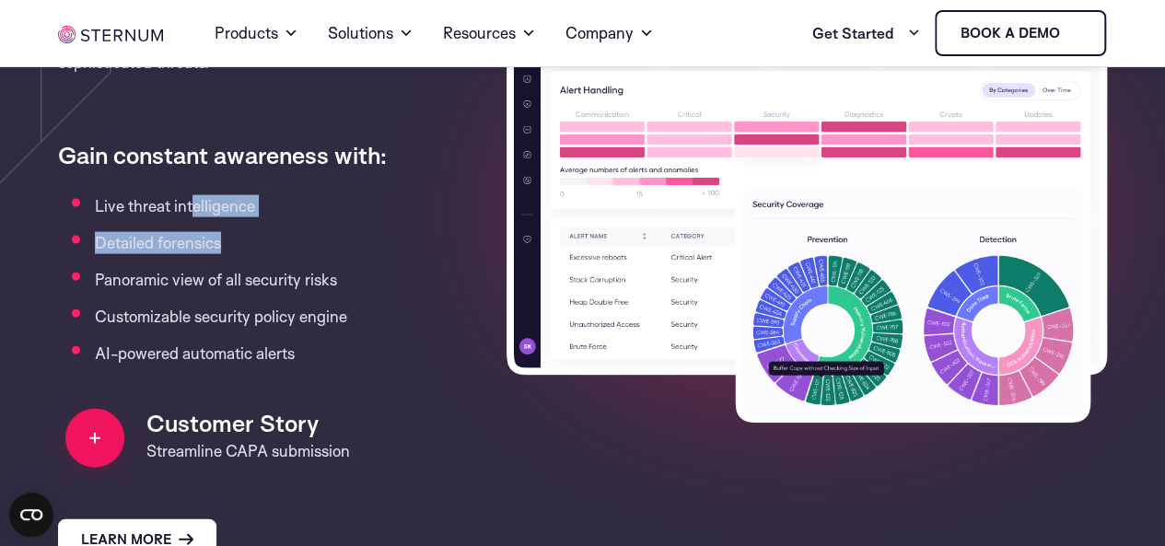
drag, startPoint x: 192, startPoint y: 188, endPoint x: 377, endPoint y: 216, distance: 187.4
click at [377, 216] on div "AI-Powered Threat Detection Advanced XDR-like capabilities, offer real-time awa…" at bounding box center [268, 212] width 421 height 696
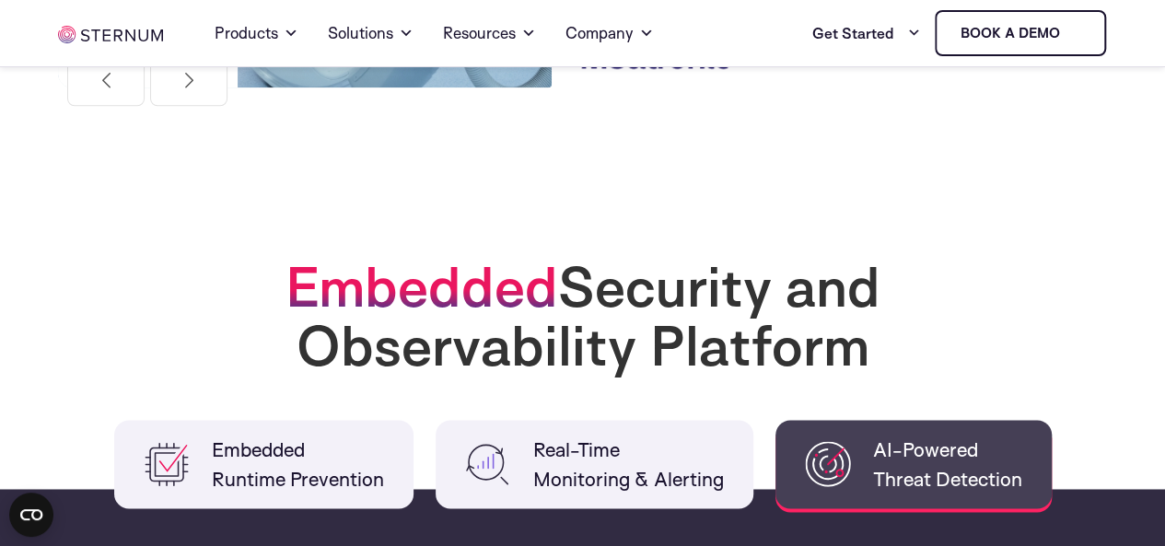
scroll to position [1290, 0]
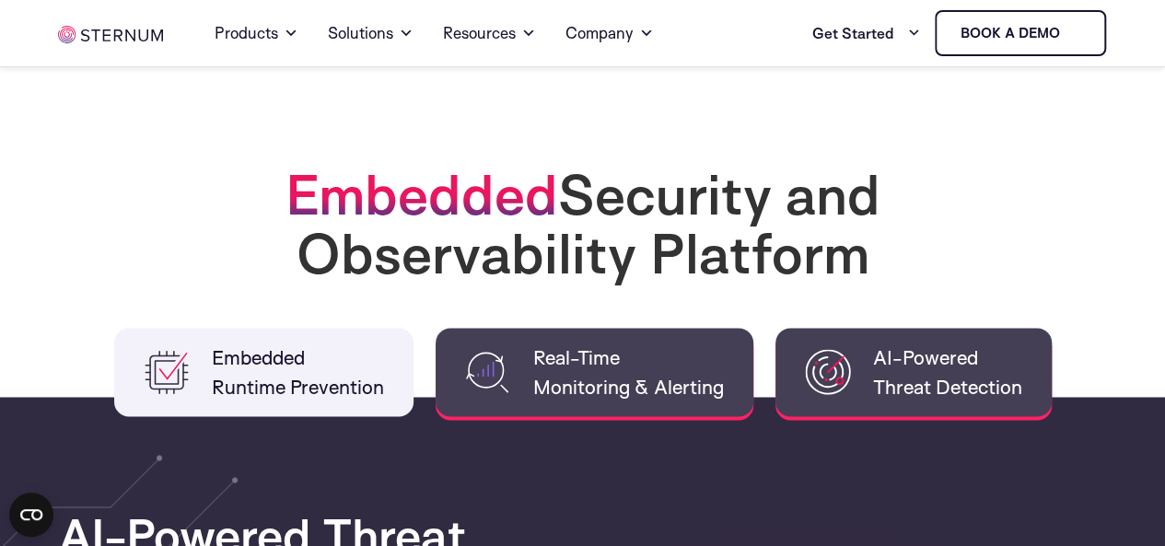
click at [534, 360] on span "Real-Time Monitoring & Alerting" at bounding box center [628, 372] width 191 height 59
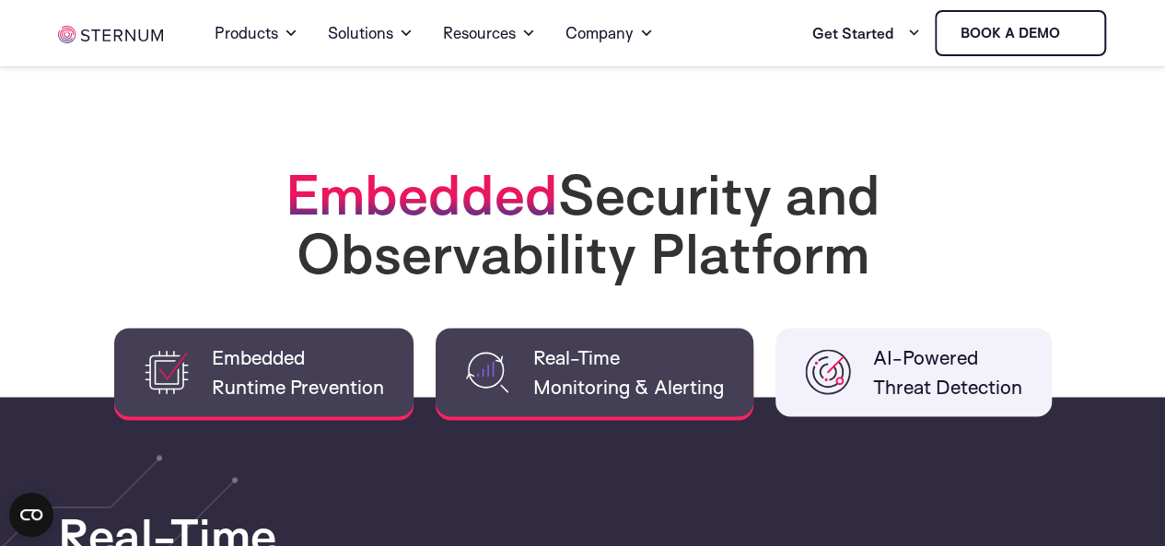
click at [406, 364] on li "Embedded Runtime Prevention" at bounding box center [263, 372] width 299 height 88
click at [589, 371] on span "Real-Time Monitoring & Alerting" at bounding box center [628, 372] width 191 height 59
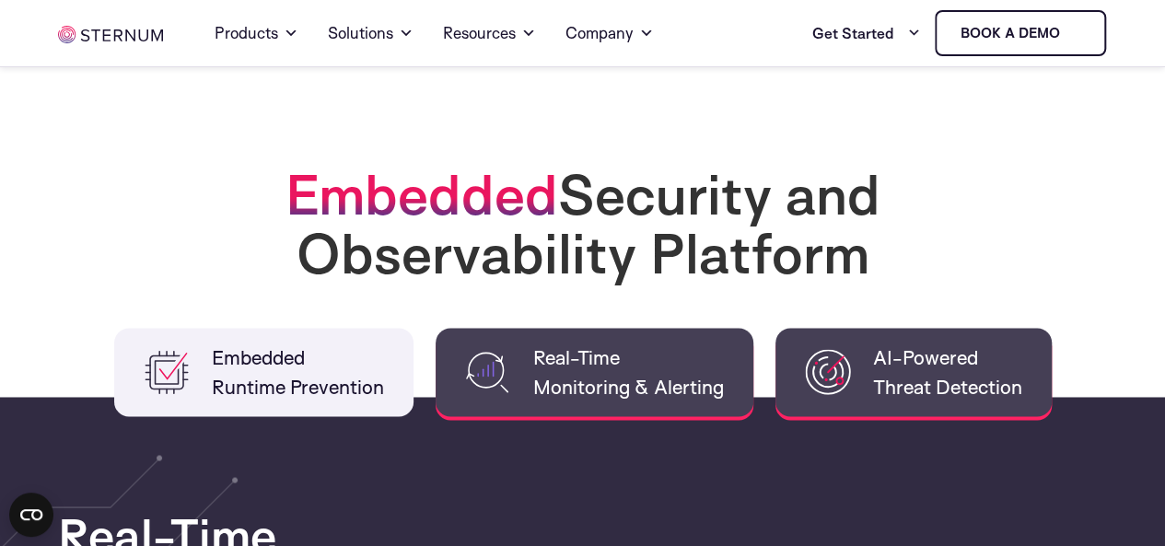
click at [873, 384] on span "AI-Powered Threat Detection" at bounding box center [947, 372] width 149 height 59
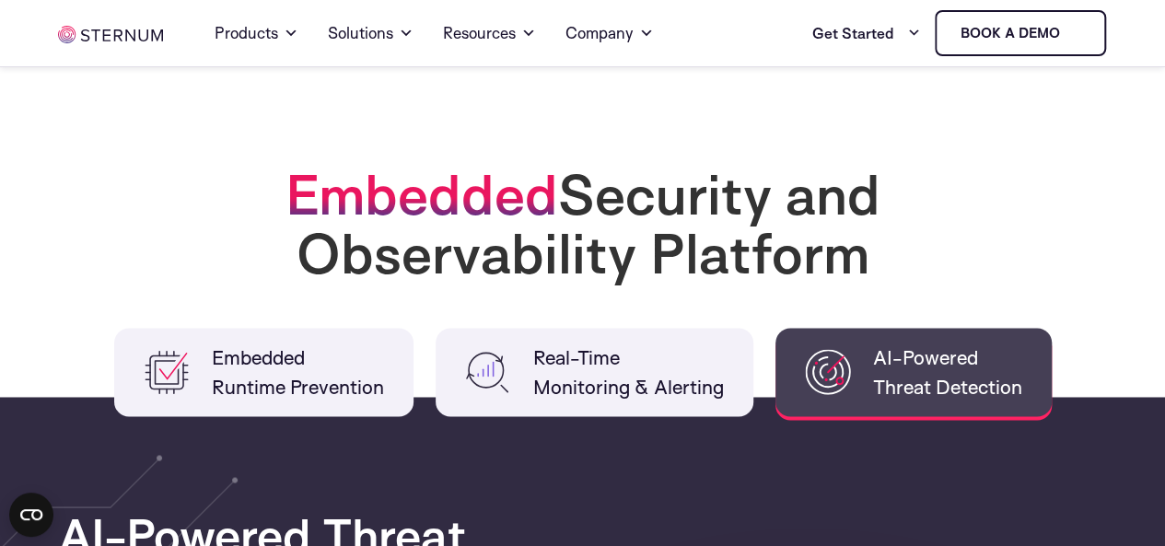
drag, startPoint x: 554, startPoint y: 368, endPoint x: 427, endPoint y: 369, distance: 126.2
click at [515, 371] on li "Real-Time Monitoring & Alerting" at bounding box center [595, 372] width 318 height 88
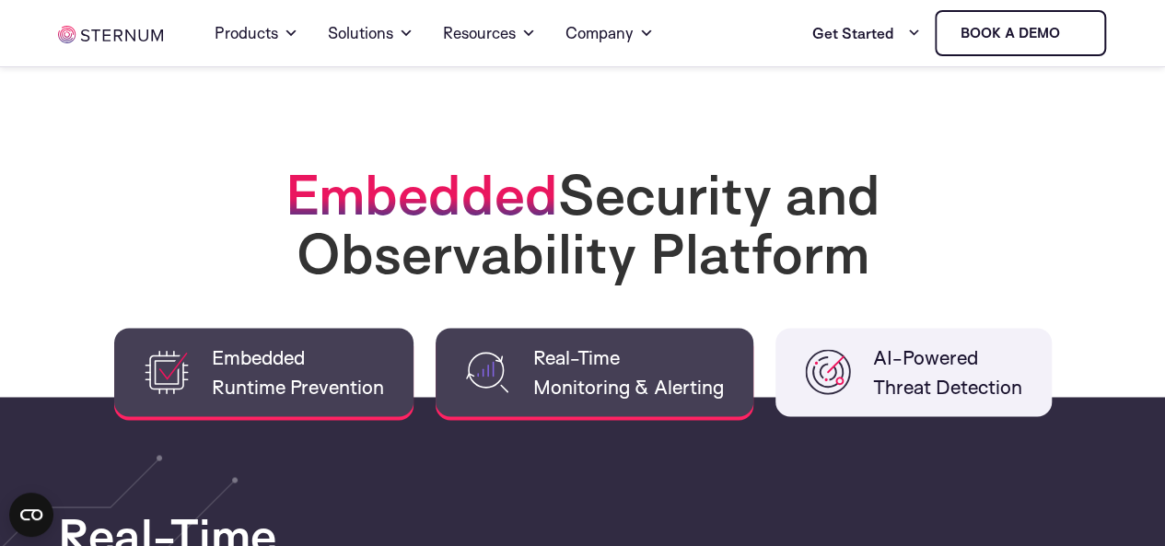
click at [369, 360] on span "Embedded Runtime Prevention" at bounding box center [298, 372] width 172 height 59
click at [670, 360] on span "Real-Time Monitoring & Alerting" at bounding box center [628, 372] width 191 height 59
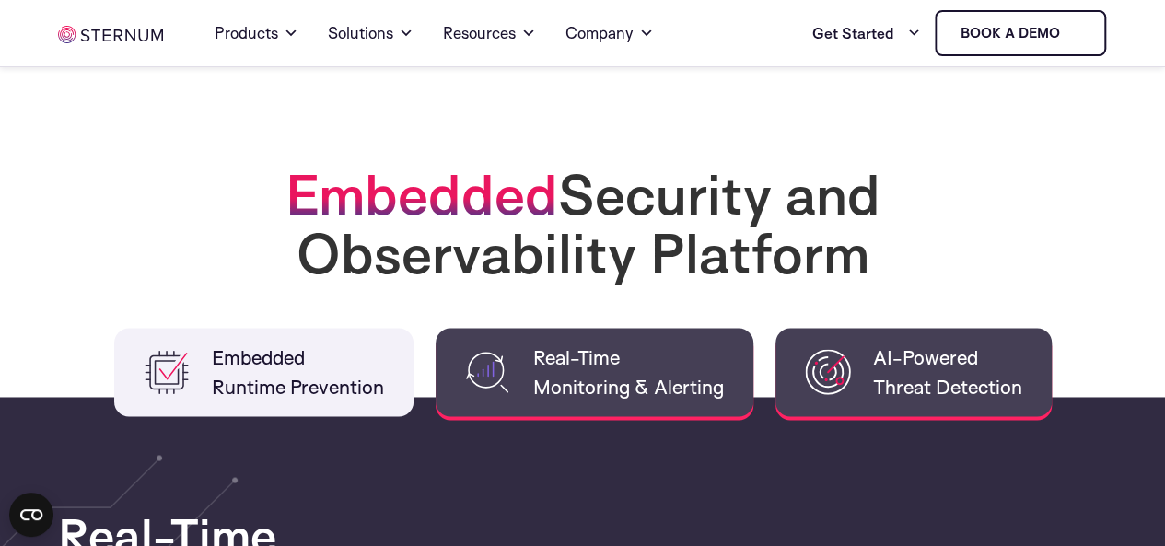
click at [862, 382] on li "AI-Powered Threat Detection" at bounding box center [914, 372] width 276 height 88
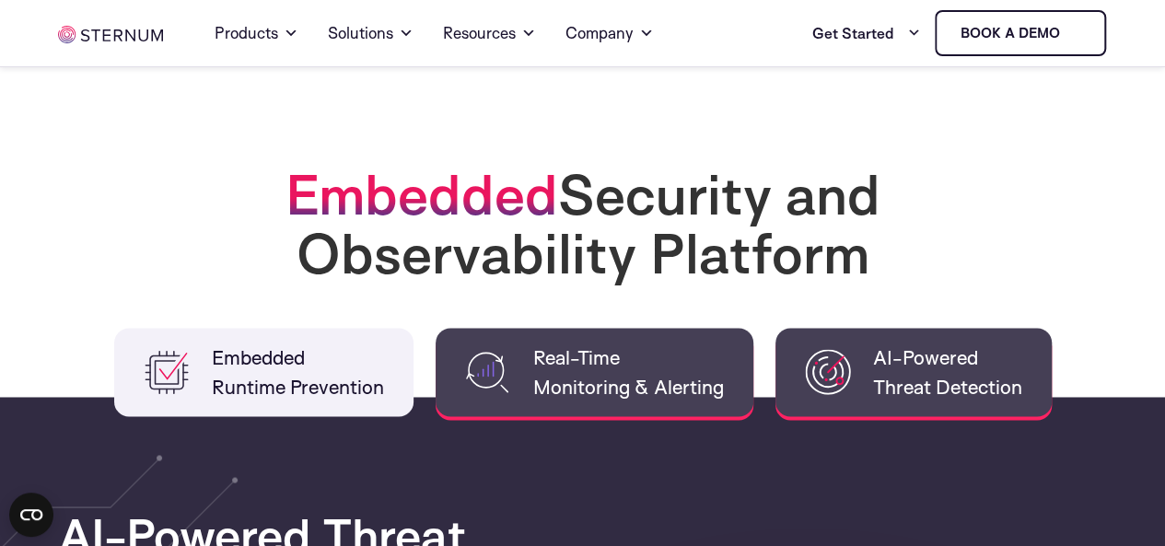
click at [527, 387] on li "Real-Time Monitoring & Alerting" at bounding box center [595, 372] width 318 height 88
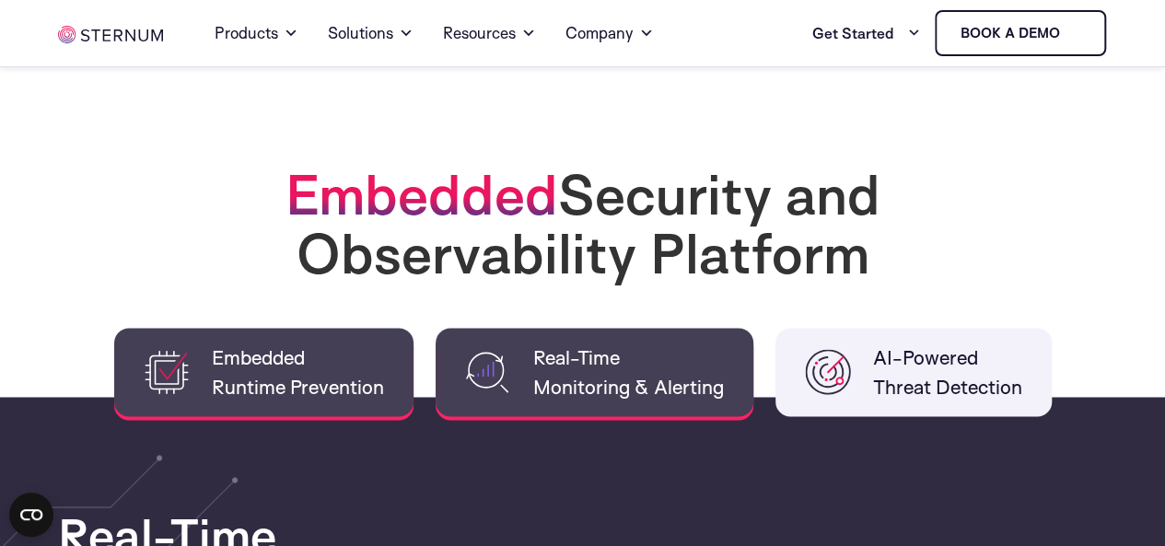
click at [344, 376] on span "Embedded Runtime Prevention" at bounding box center [298, 372] width 172 height 59
click at [722, 379] on span "Real-Time Monitoring & Alerting" at bounding box center [628, 372] width 191 height 59
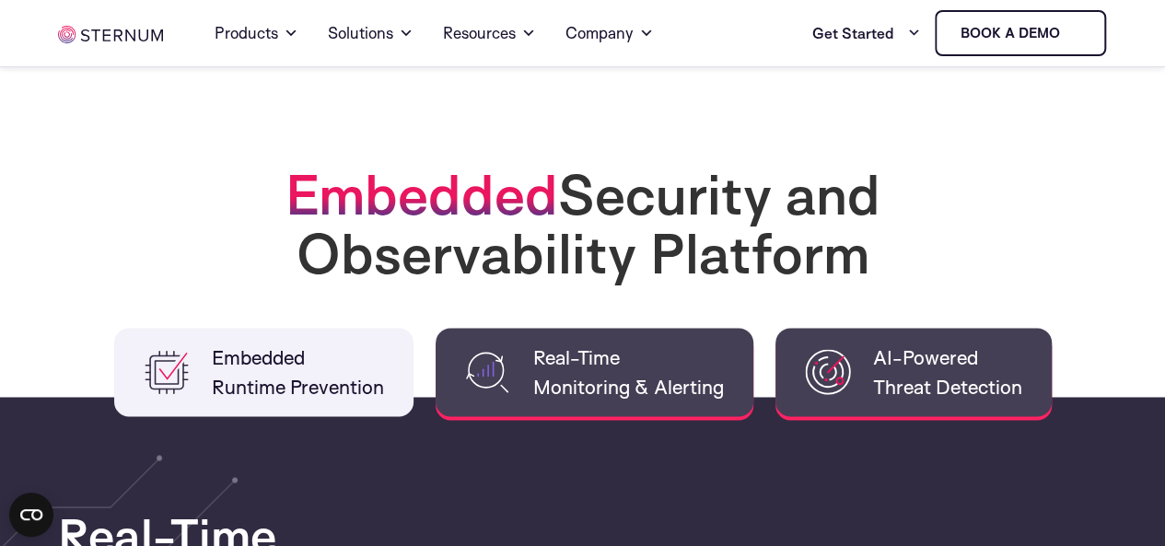
click at [841, 380] on img at bounding box center [828, 372] width 46 height 46
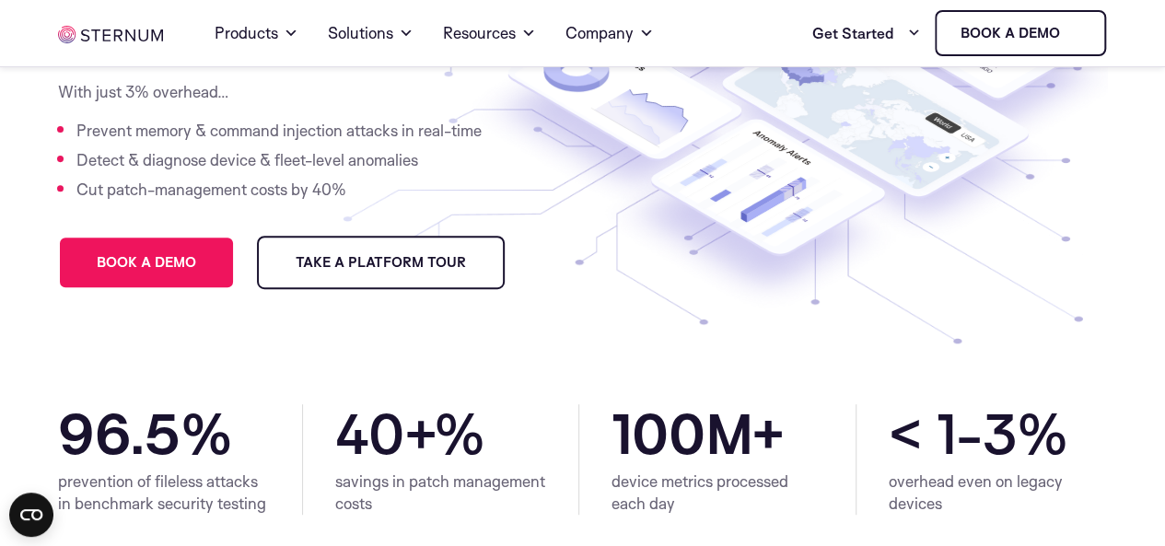
scroll to position [0, 0]
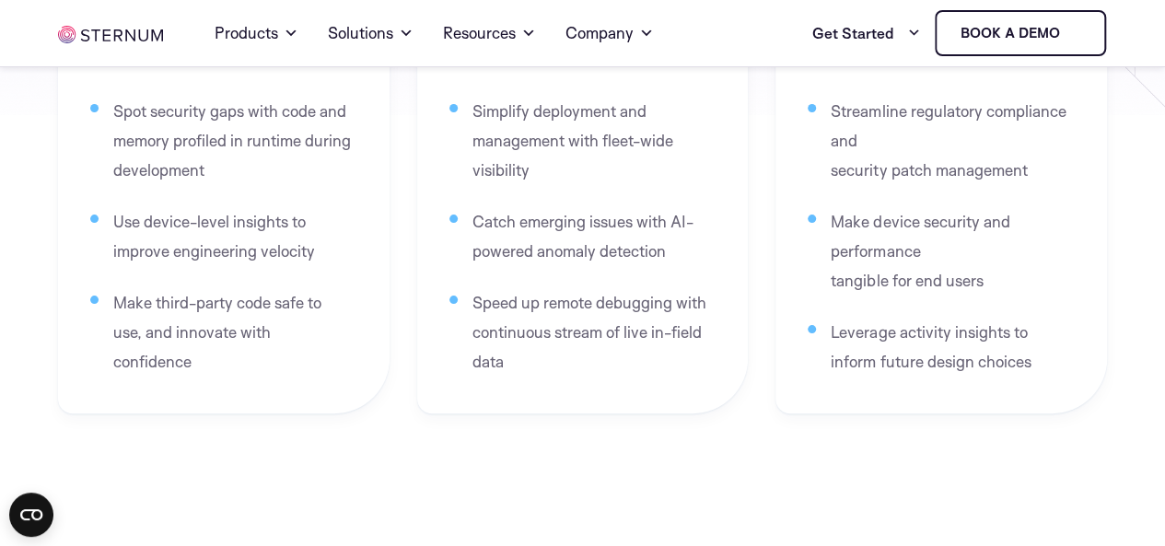
click at [650, 259] on ul "Simplify deployment and management with fleet-wide visibility Catch emerging is…" at bounding box center [583, 237] width 258 height 280
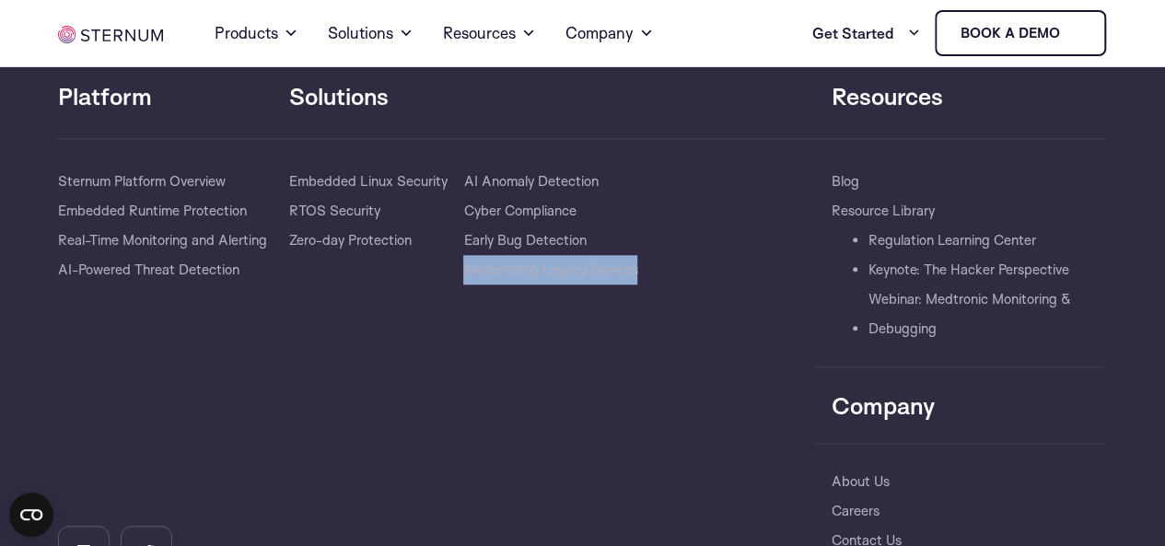
click at [650, 259] on div "Solutions​ Embedded Linux Security RTOS Security Zero-day Protection AI Anomaly…" at bounding box center [551, 372] width 524 height 411
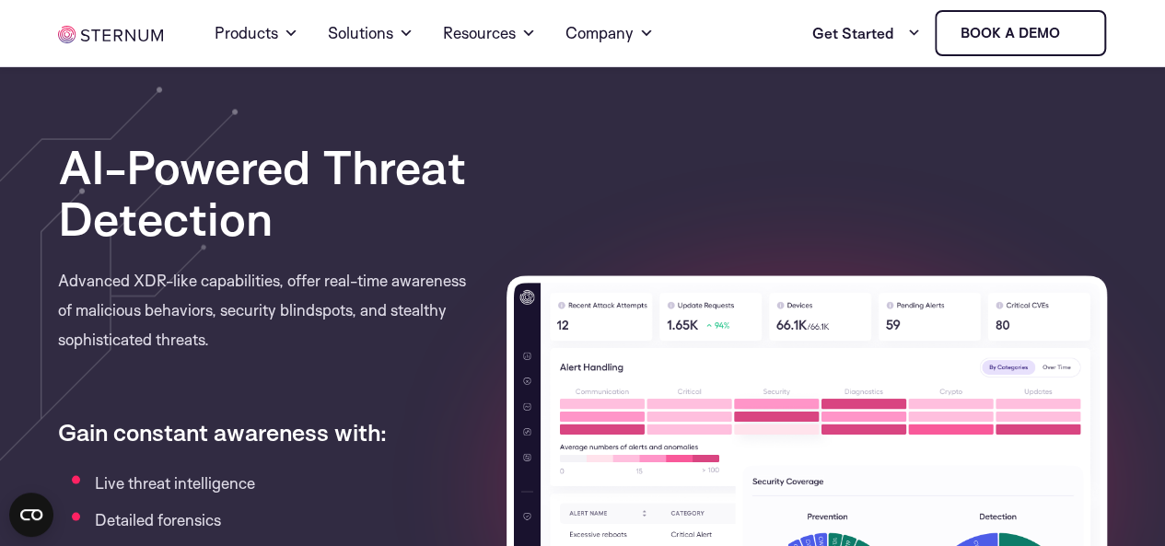
click at [650, 259] on div "AI-Powered Threat Detection Advanced XDR-like capabilities, offer real-time awa…" at bounding box center [582, 488] width 1077 height 696
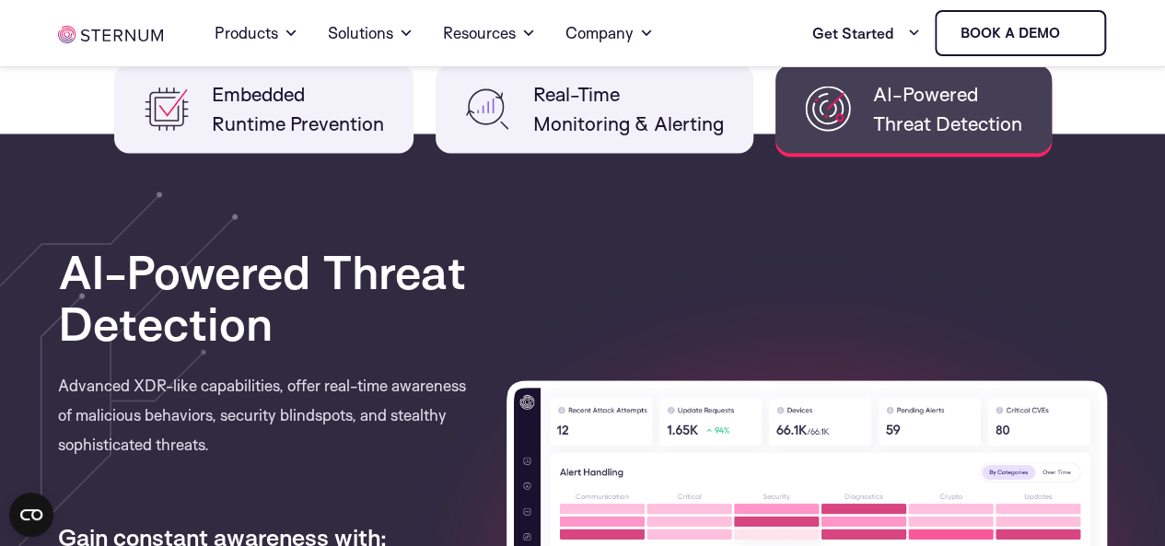
click at [650, 259] on div "Embedded Runtime Prevention Real-Time Monitoring & Alerting AI-Powered Threat D…" at bounding box center [582, 502] width 1049 height 877
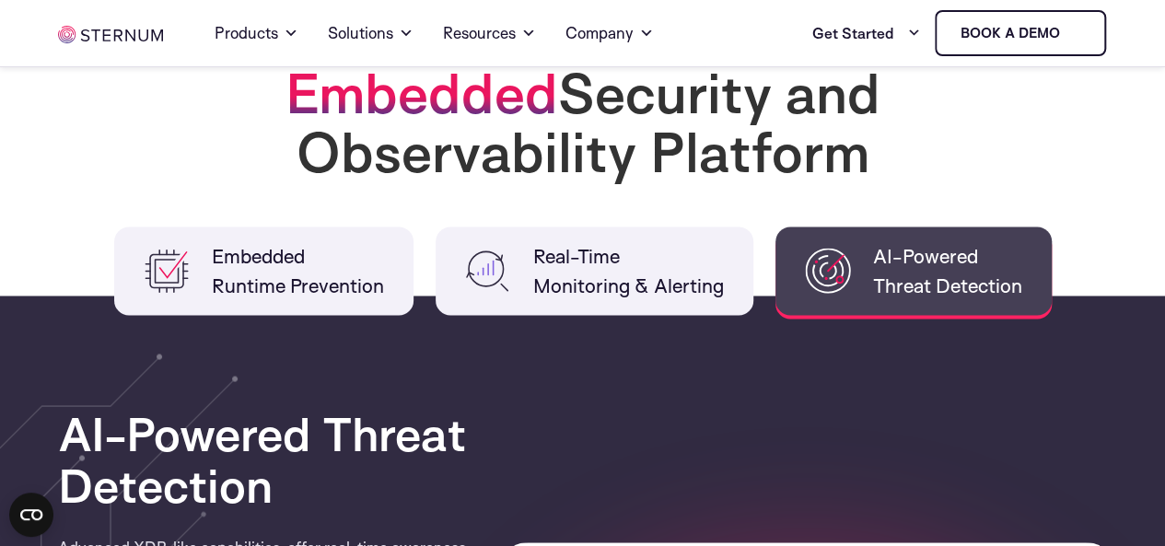
scroll to position [1382, 0]
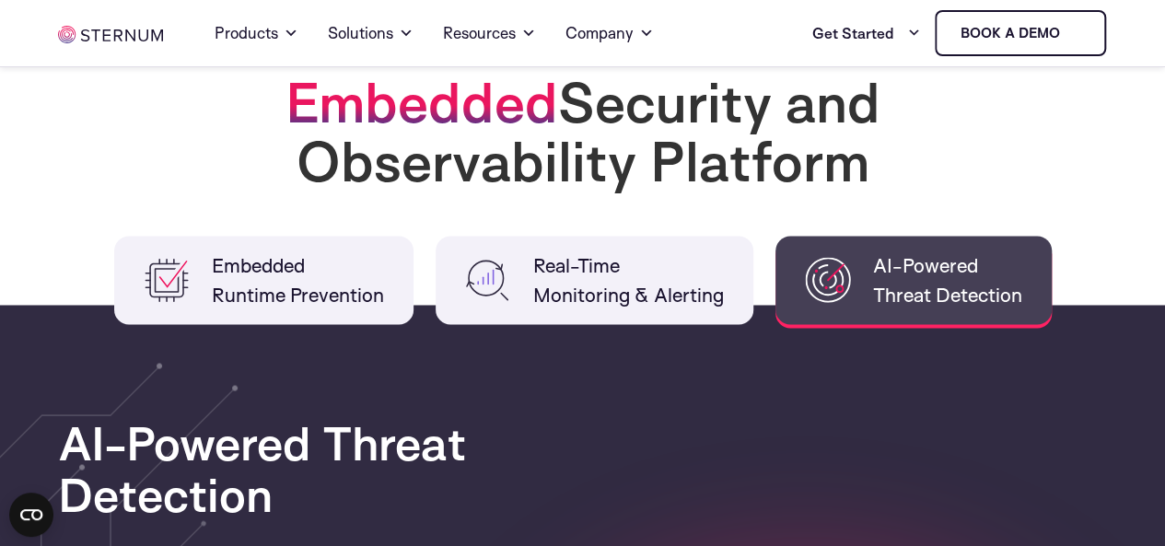
click at [650, 259] on span "Real-Time Monitoring & Alerting" at bounding box center [628, 280] width 191 height 59
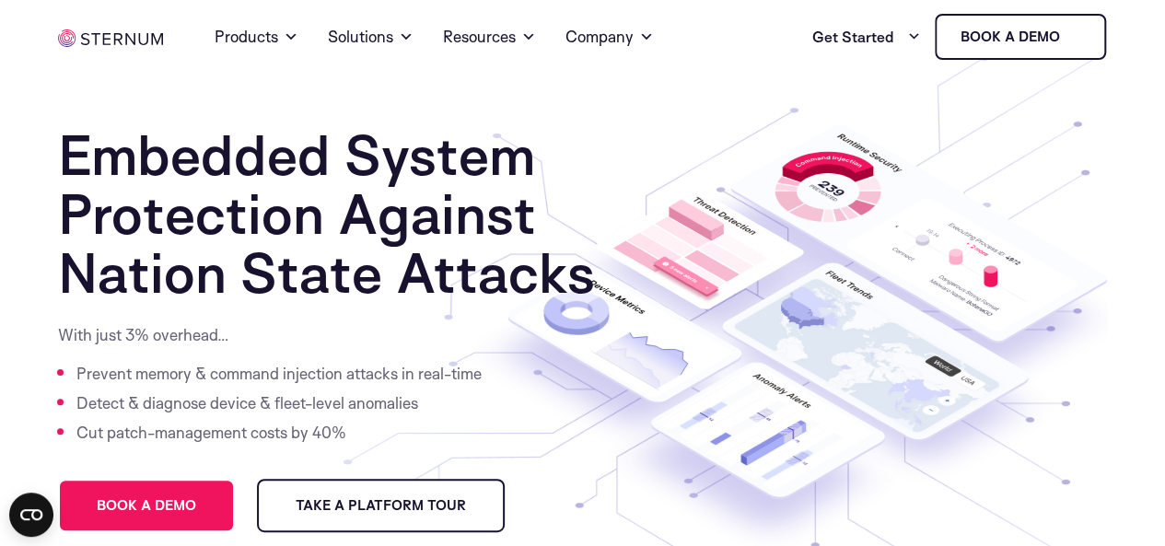
scroll to position [0, 0]
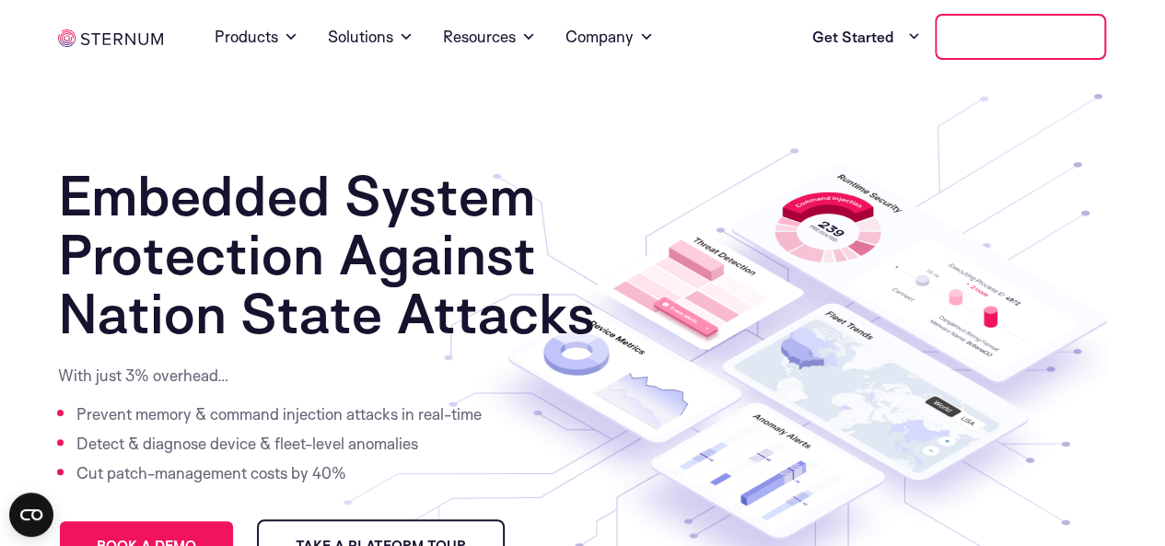
click at [999, 27] on link "Book a demo" at bounding box center [1020, 37] width 171 height 46
